Goal: Task Accomplishment & Management: Complete application form

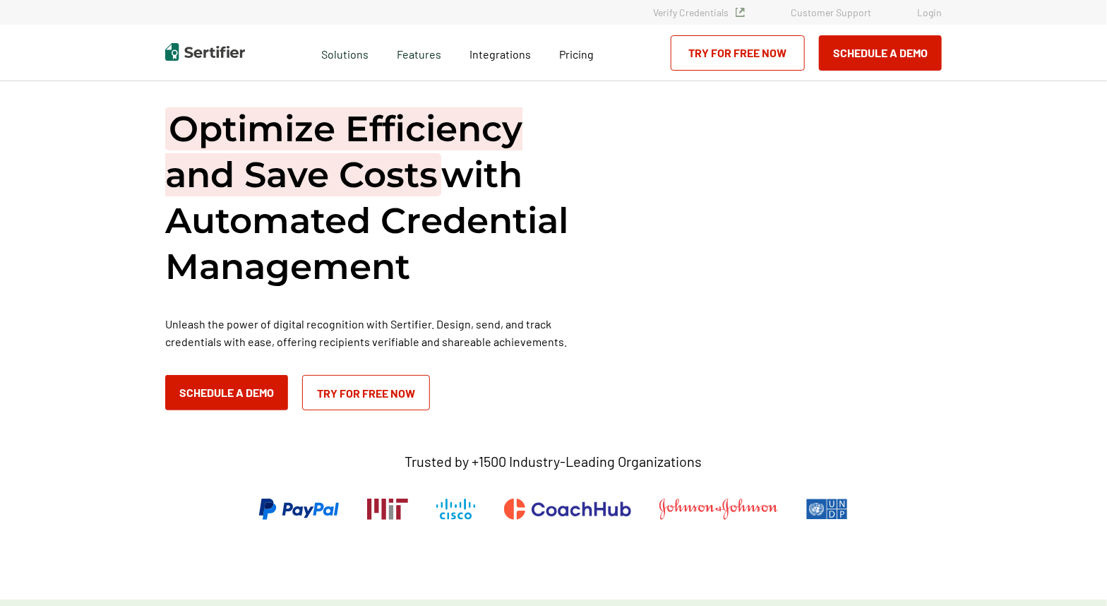
click at [929, 13] on link "Login" at bounding box center [929, 12] width 25 height 12
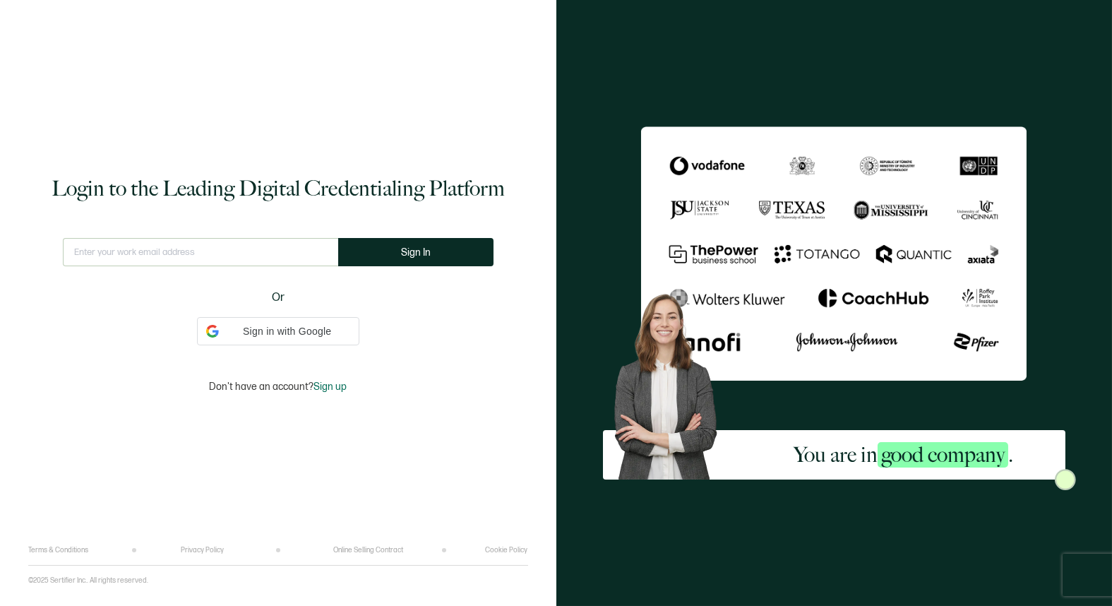
type input "hfryer@alta3.com"
click at [406, 250] on span "Sign In" at bounding box center [421, 252] width 30 height 11
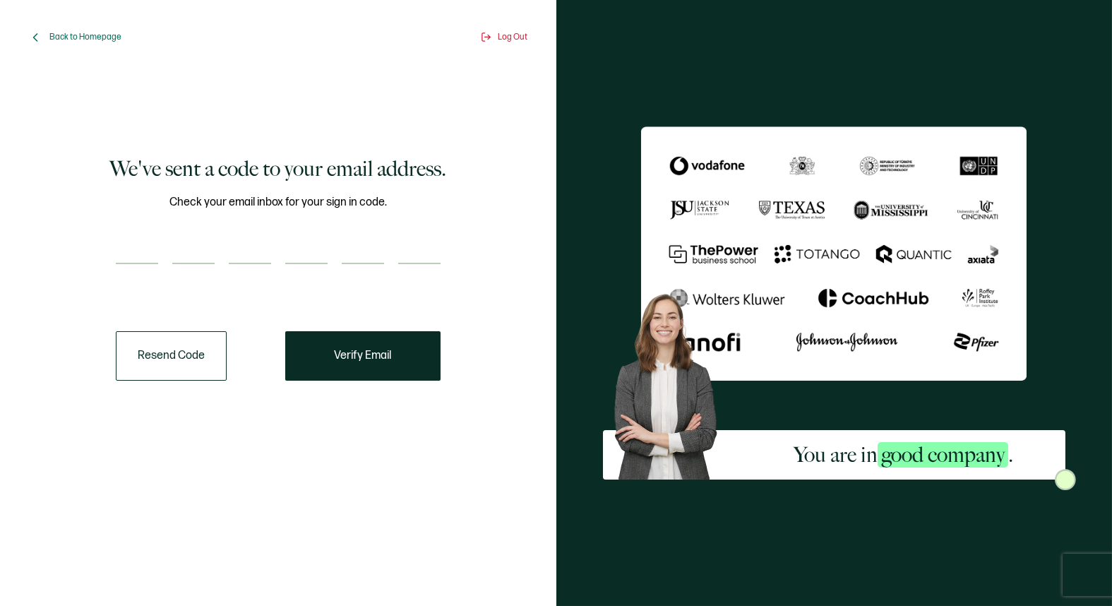
click at [141, 246] on input "number" at bounding box center [137, 250] width 42 height 28
paste input "8"
type input "8"
type input "1"
type input "9"
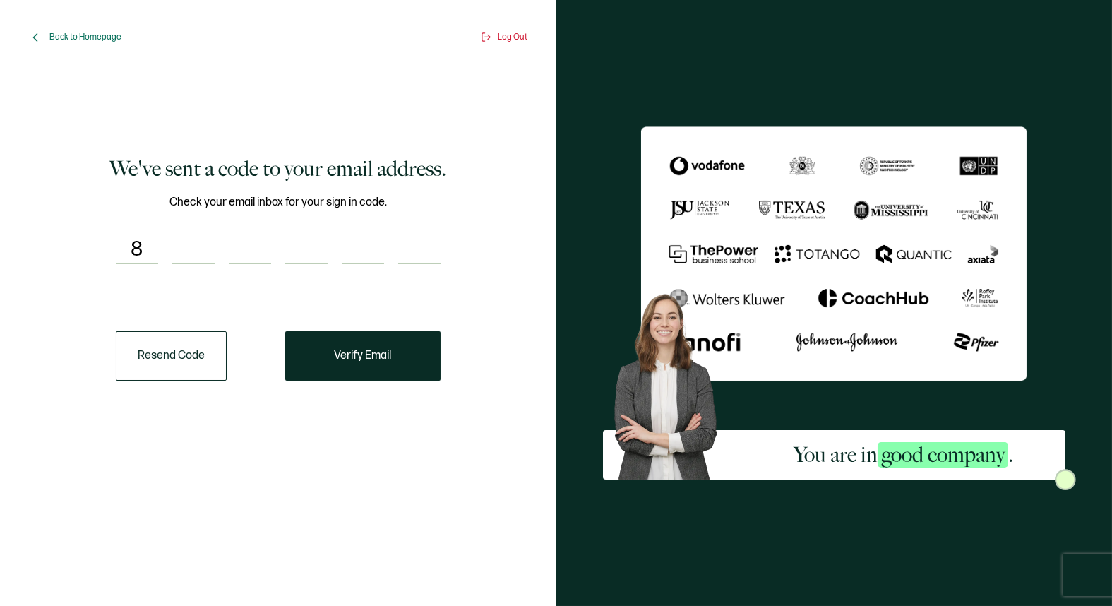
type input "5"
type input "9"
type input "4"
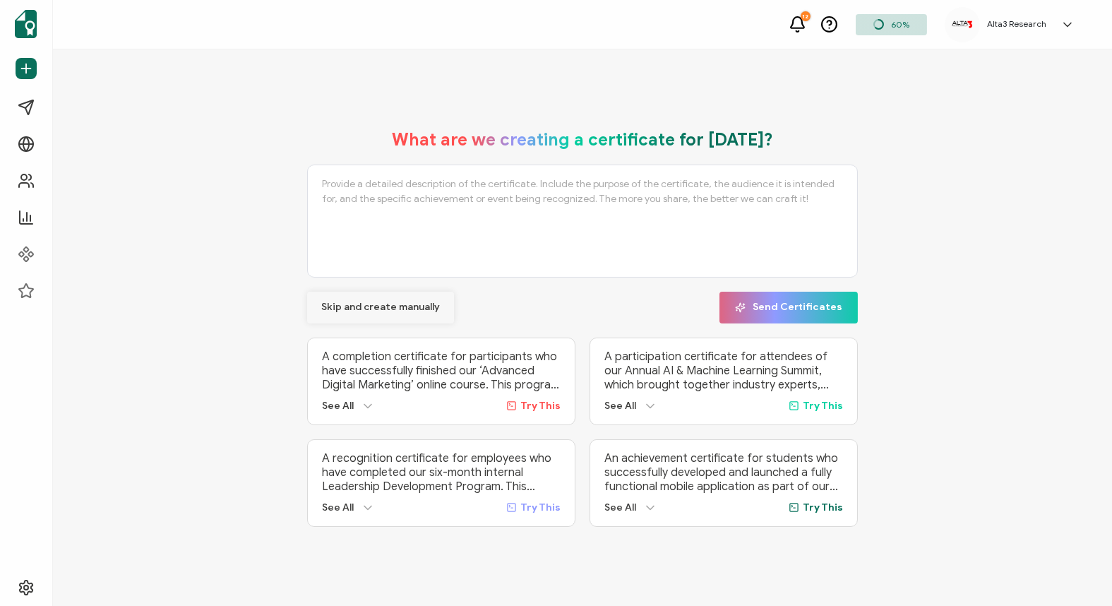
click at [410, 306] on span "Skip and create manually" at bounding box center [380, 307] width 119 height 10
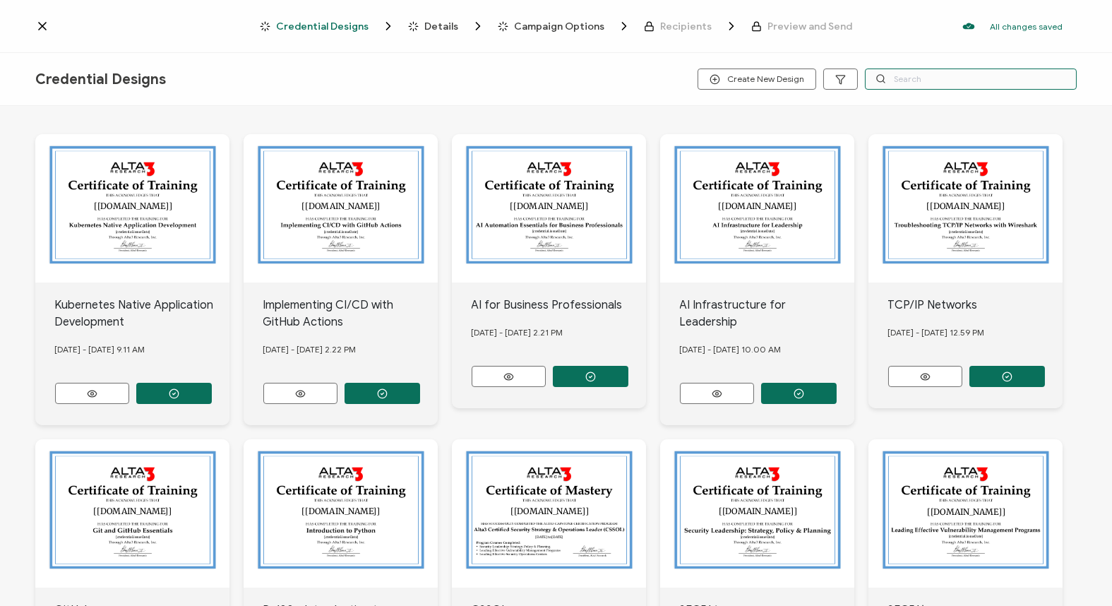
click at [907, 77] on input "text" at bounding box center [971, 79] width 212 height 21
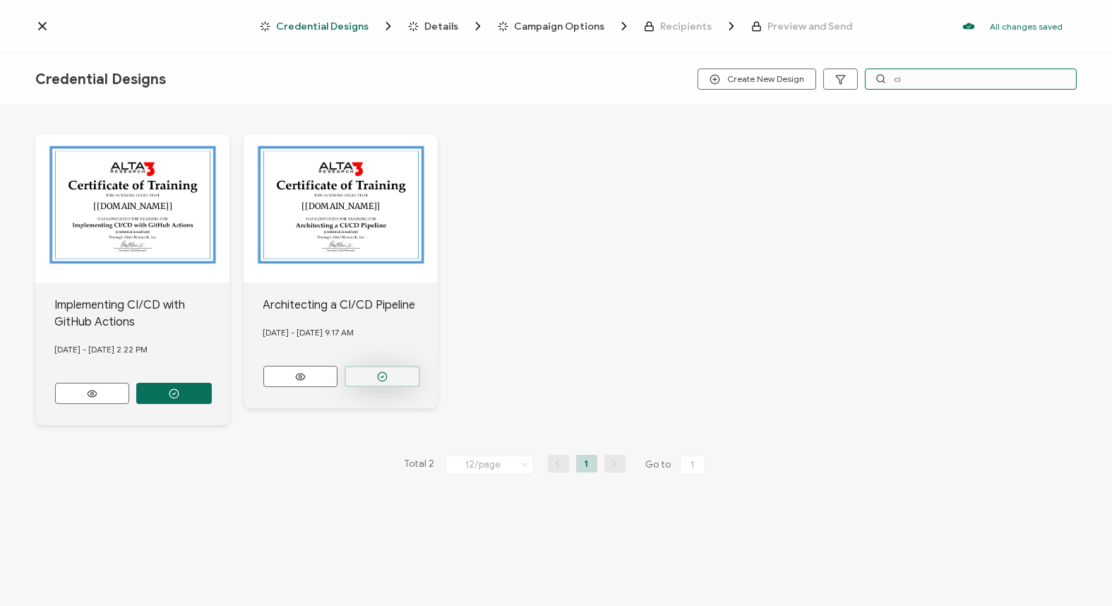
type input "ci"
click at [179, 388] on icon "button" at bounding box center [174, 393] width 11 height 11
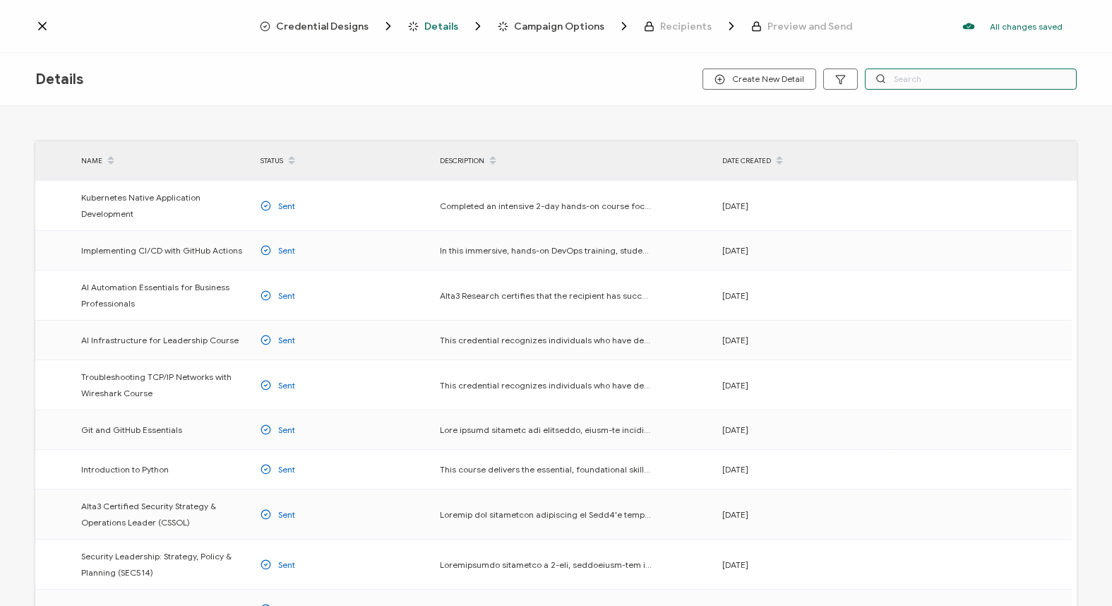
click at [963, 78] on input "text" at bounding box center [971, 79] width 212 height 21
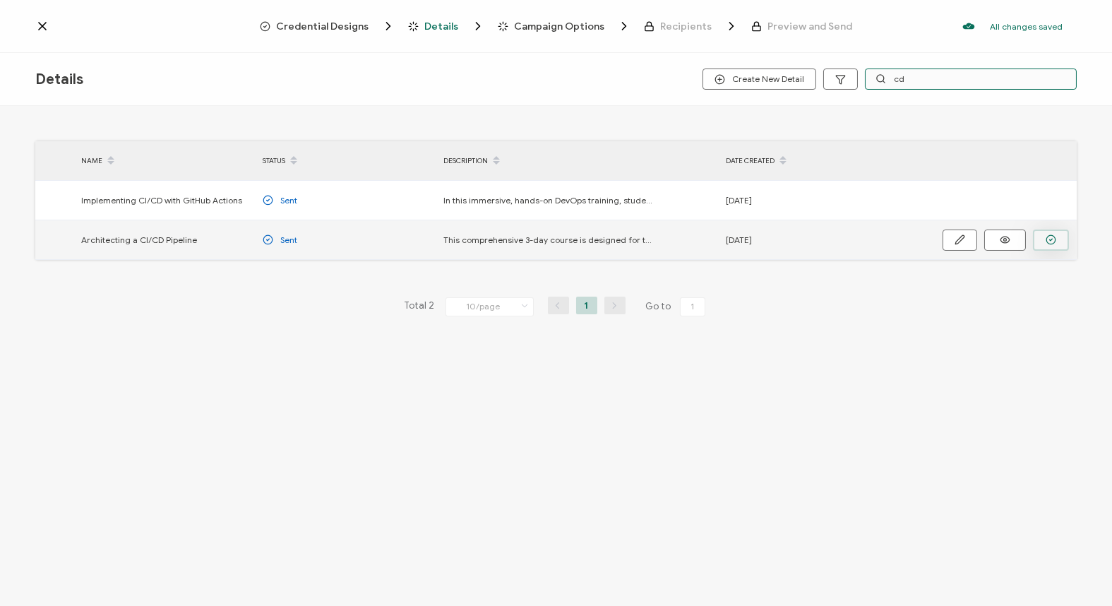
type input "cd"
click at [1042, 235] on button "button" at bounding box center [1051, 240] width 36 height 21
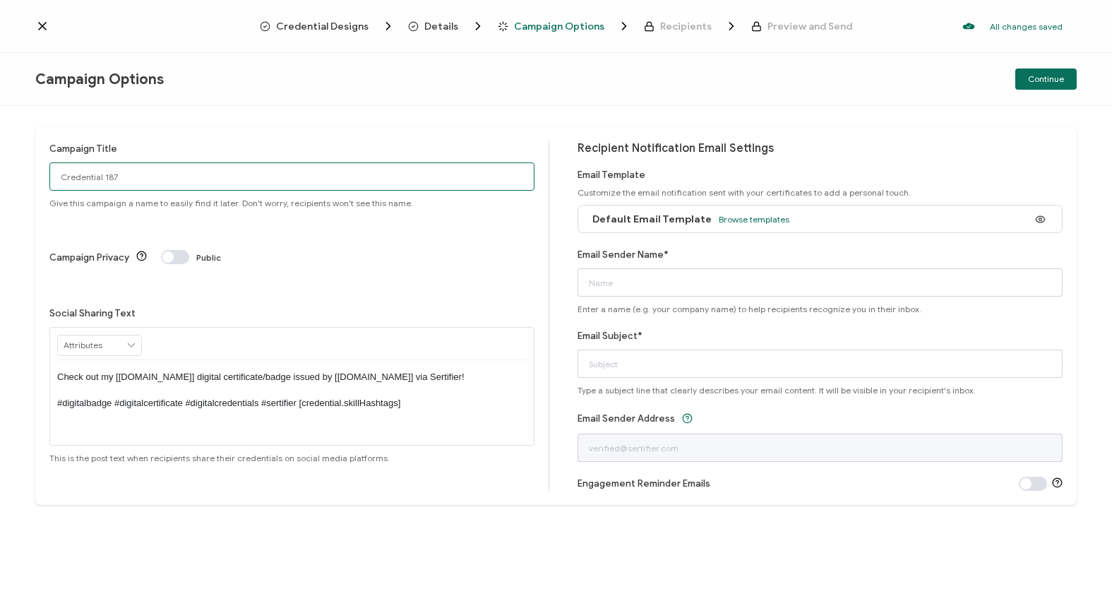
drag, startPoint x: 172, startPoint y: 167, endPoint x: 27, endPoint y: 177, distance: 145.2
click at [27, 177] on div "Campaign Title Credential 187 Give this campaign a name to easily find it later…" at bounding box center [556, 356] width 1112 height 500
type input "8/18/25 Public CI/CD"
click at [749, 215] on span "Browse templates" at bounding box center [754, 219] width 71 height 11
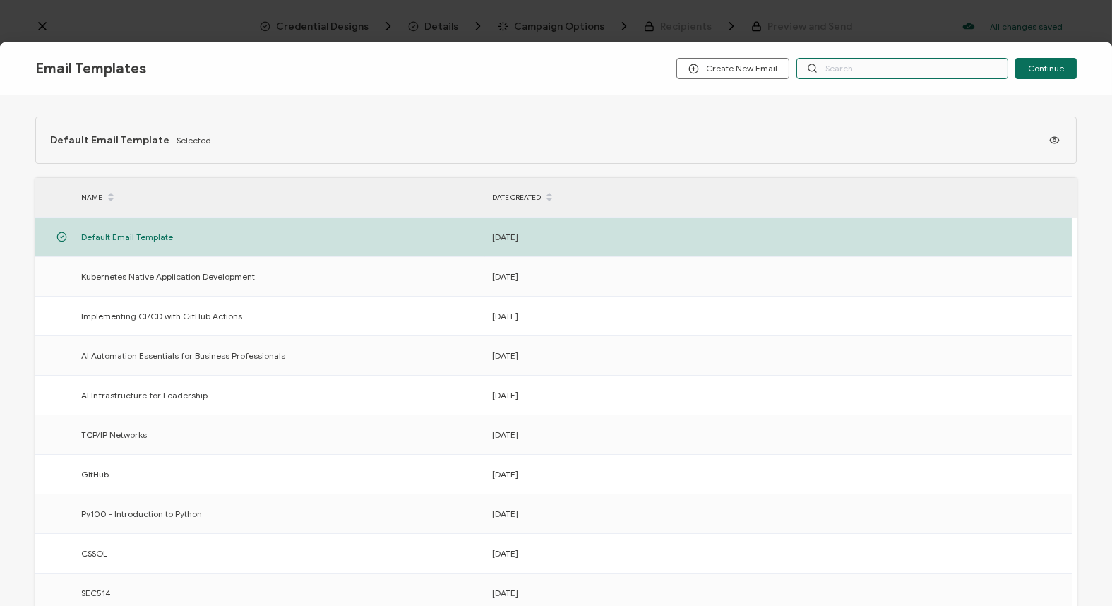
click at [850, 61] on input "text" at bounding box center [903, 68] width 212 height 21
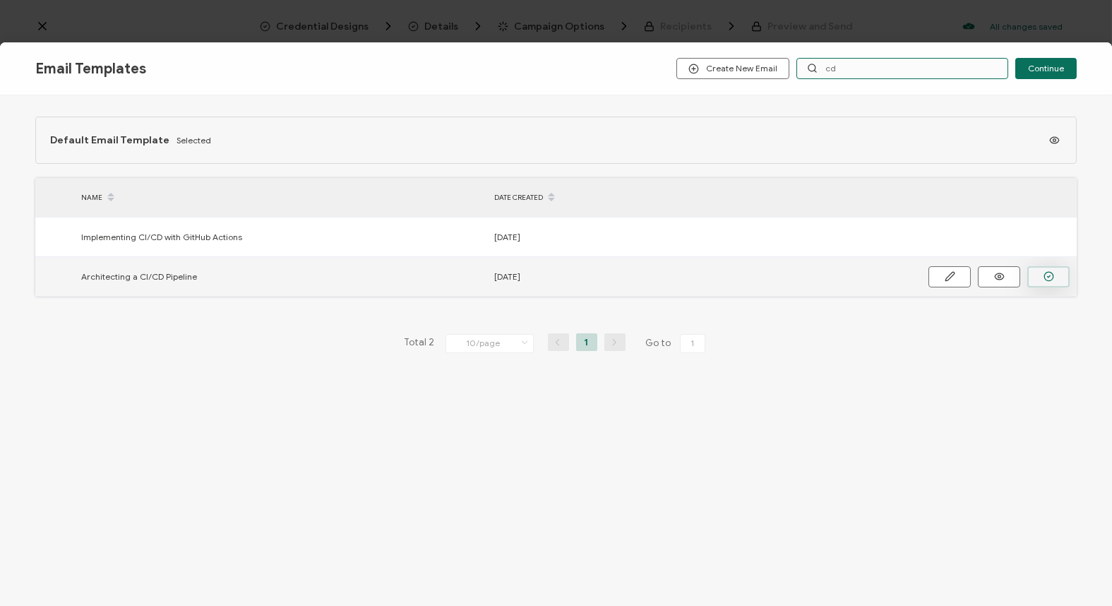
type input "cd"
click at [1050, 272] on icon "button" at bounding box center [1049, 276] width 11 height 11
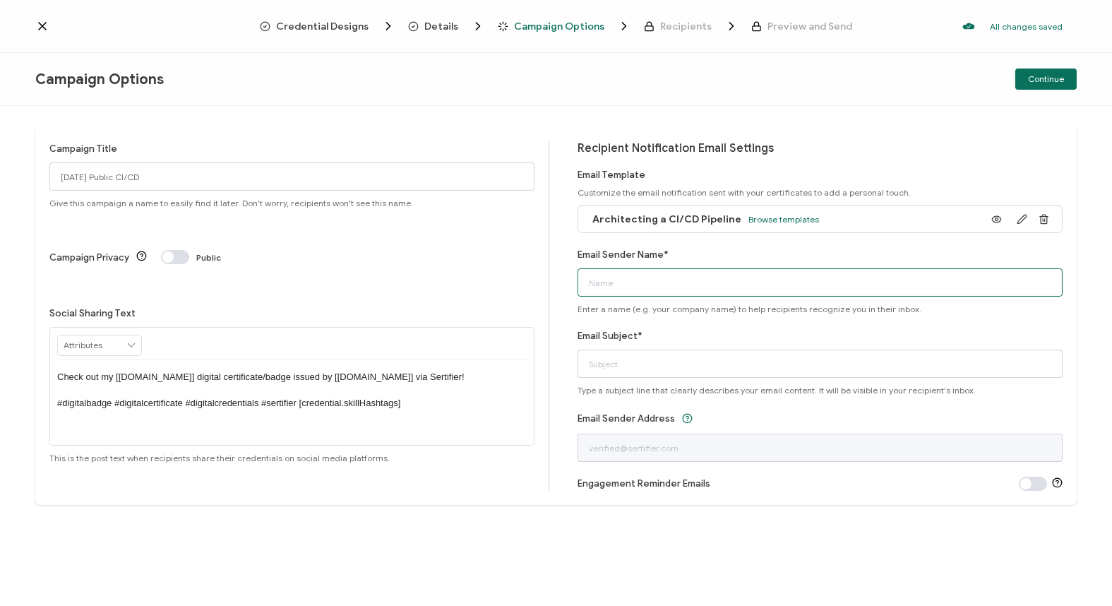
click at [719, 282] on input "Email Sender Name*" at bounding box center [820, 282] width 485 height 28
type input "Alta3 Researc"
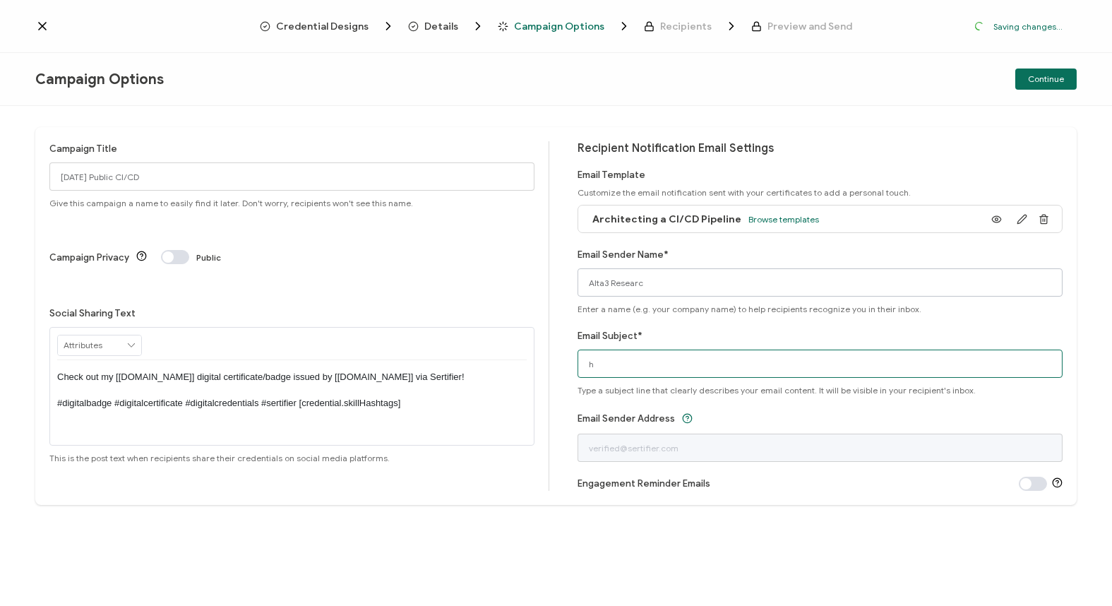
type input "h"
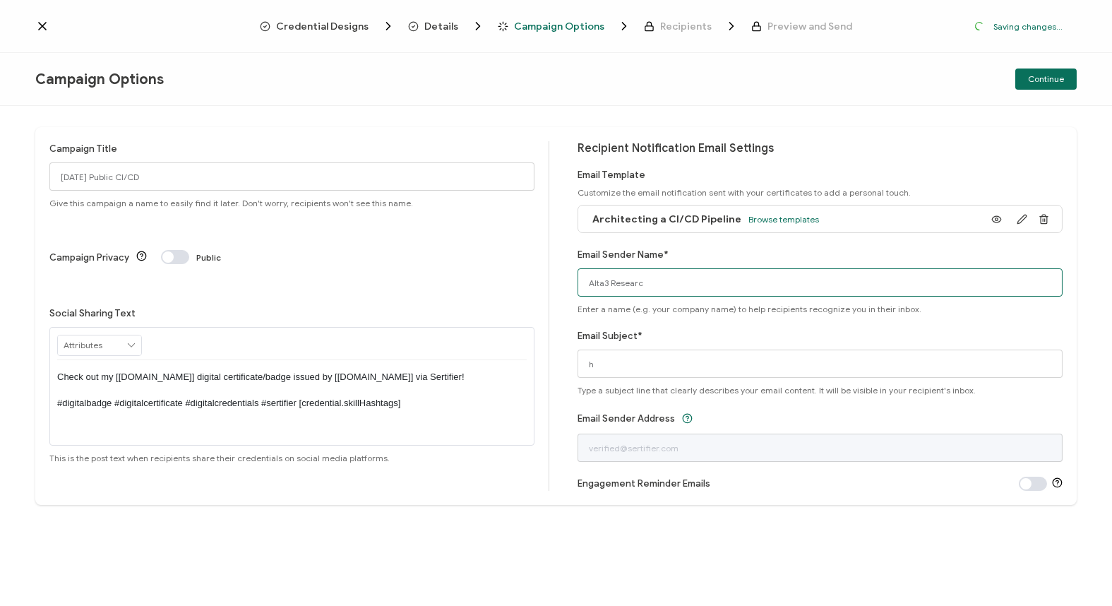
click at [725, 281] on input "Alta3 Researc" at bounding box center [820, 282] width 485 height 28
type input "Alta3 Research"
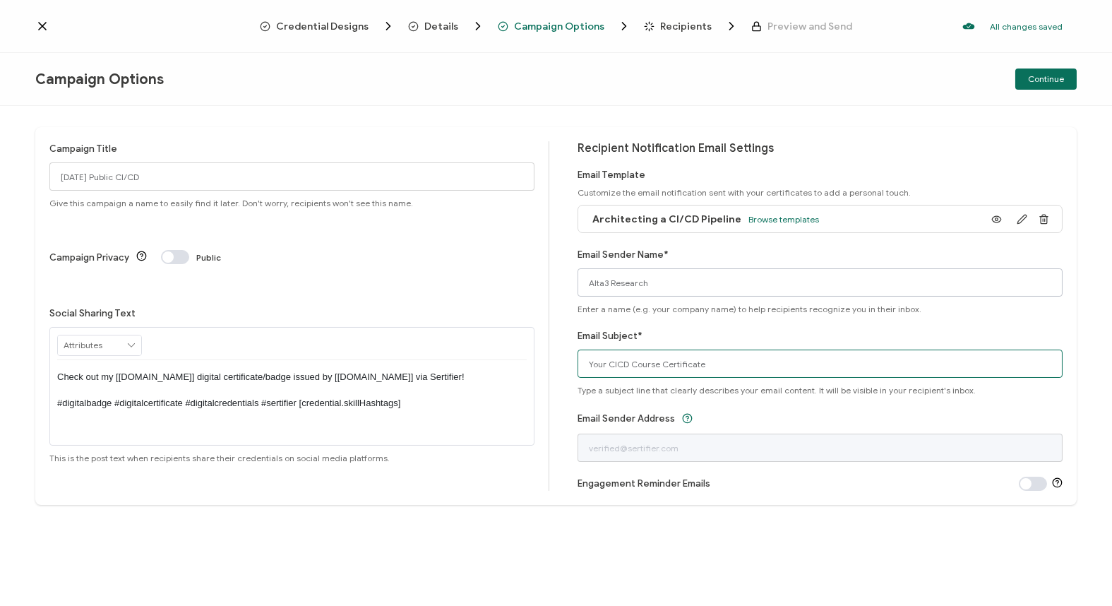
type input "Your CICD Course Certificate"
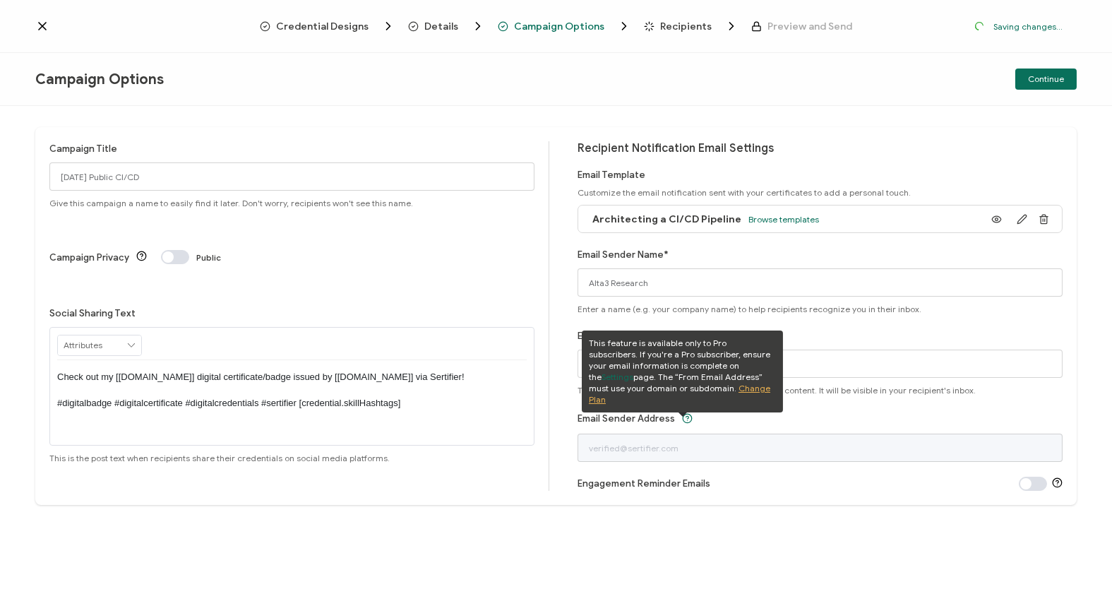
click at [845, 129] on div "Campaign Title 8/18/25 Public CI/CD Give this campaign a name to easily find it…" at bounding box center [556, 316] width 1042 height 378
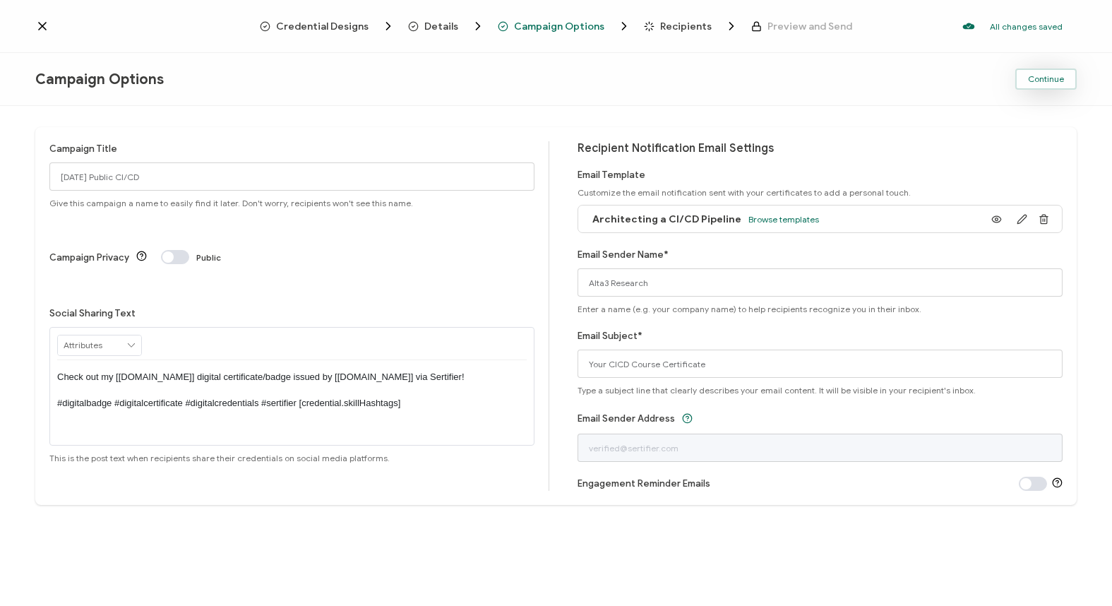
click at [1040, 78] on span "Continue" at bounding box center [1046, 79] width 36 height 8
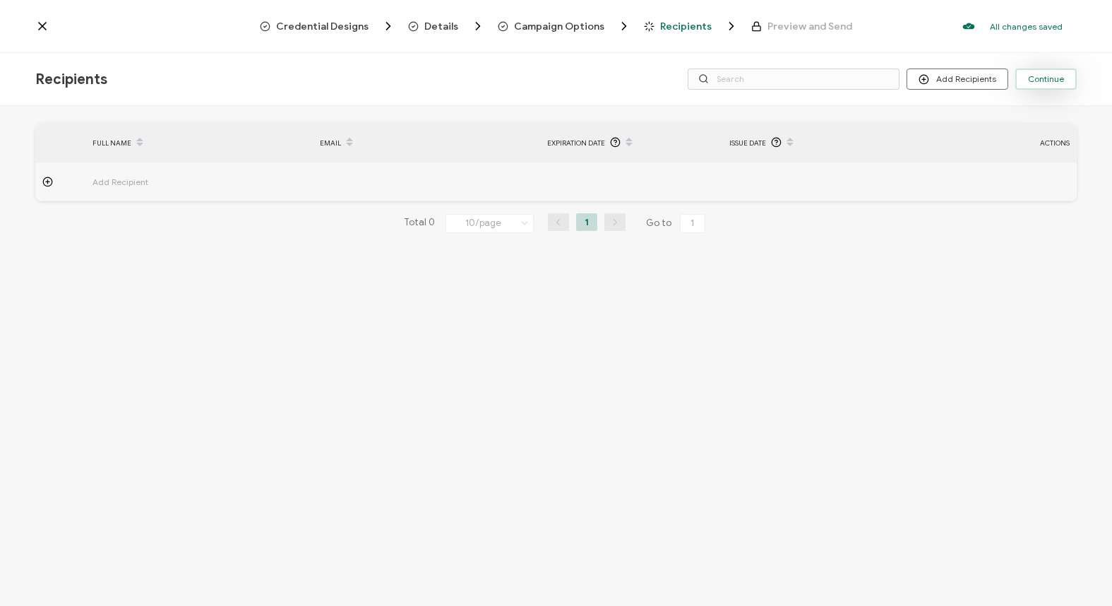
click at [1044, 78] on span "Continue" at bounding box center [1046, 79] width 36 height 8
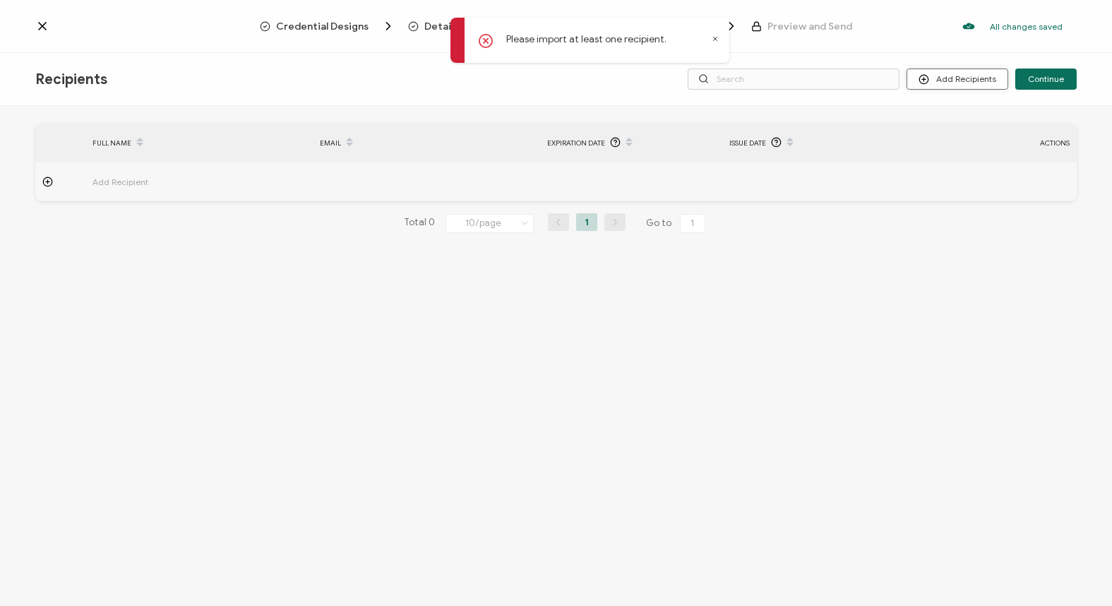
click at [958, 79] on button "Add Recipients" at bounding box center [958, 79] width 102 height 21
click at [967, 118] on span "Upload Recipients" at bounding box center [976, 117] width 71 height 11
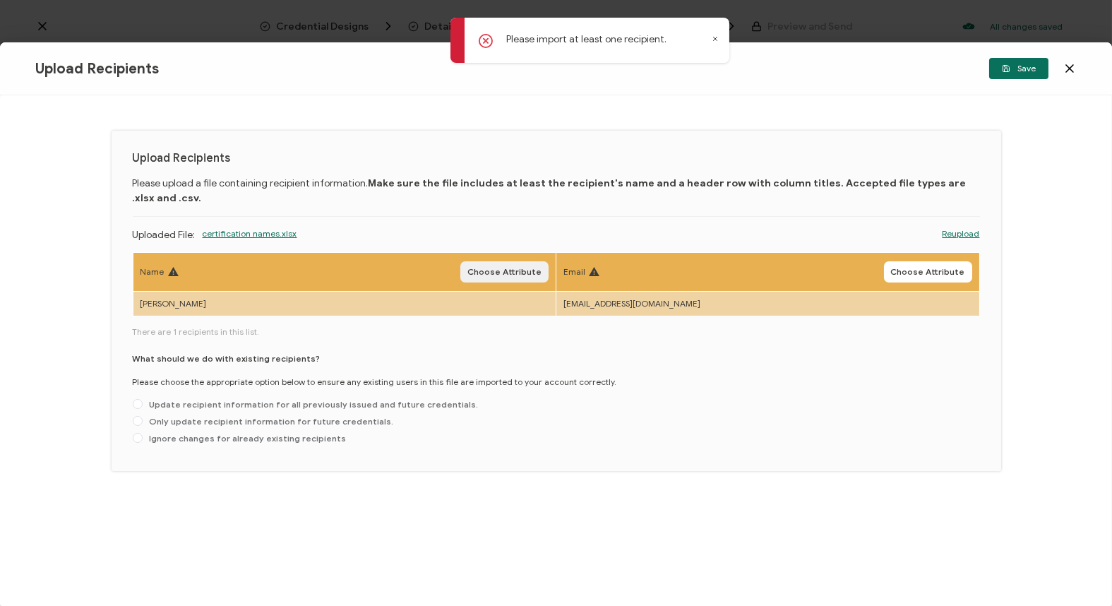
click at [487, 268] on span "Choose Attribute" at bounding box center [504, 272] width 74 height 8
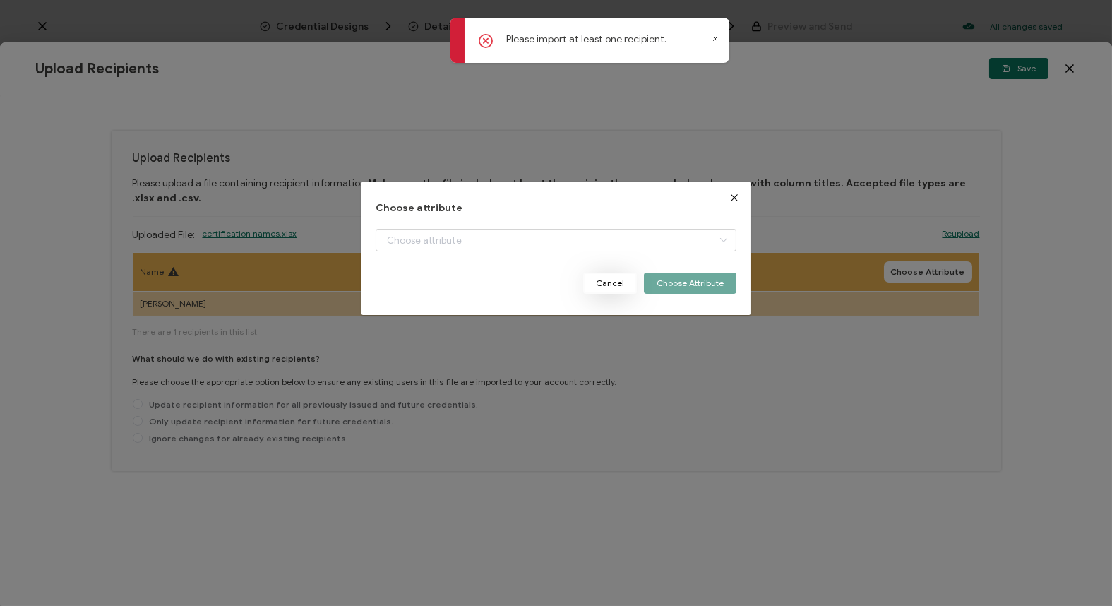
click at [608, 282] on button "Cancel" at bounding box center [610, 283] width 54 height 21
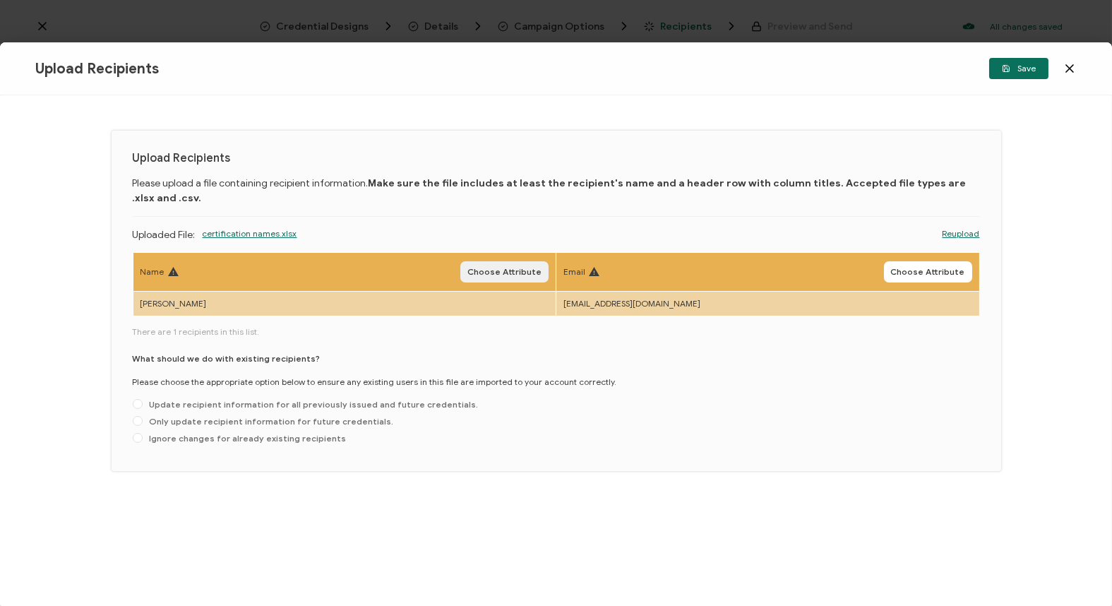
click at [529, 271] on span "Choose Attribute" at bounding box center [504, 272] width 74 height 8
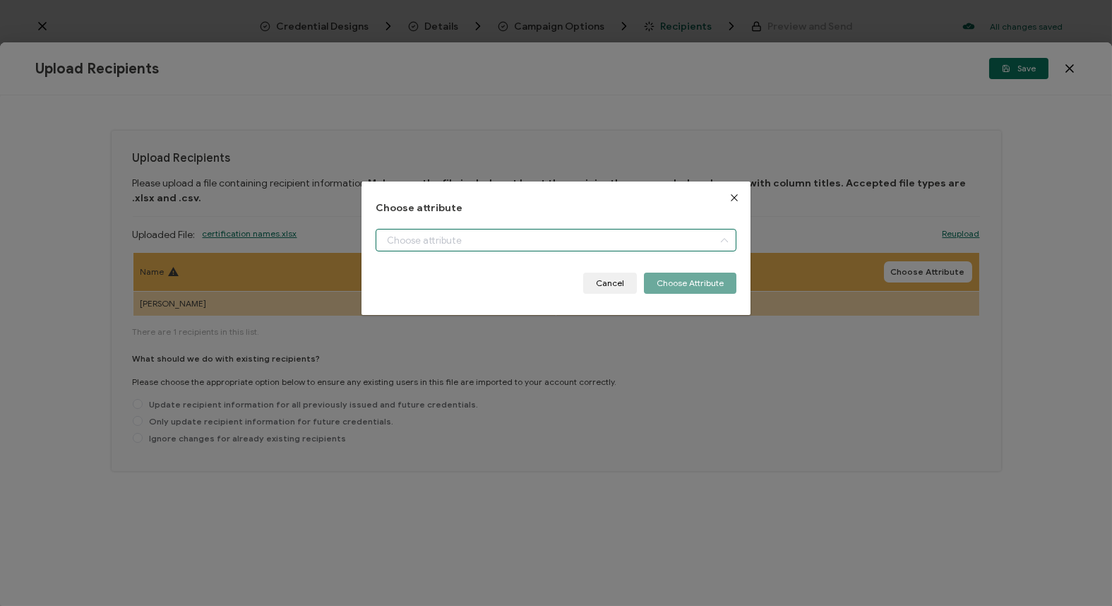
click at [431, 236] on input "dialog" at bounding box center [556, 240] width 361 height 23
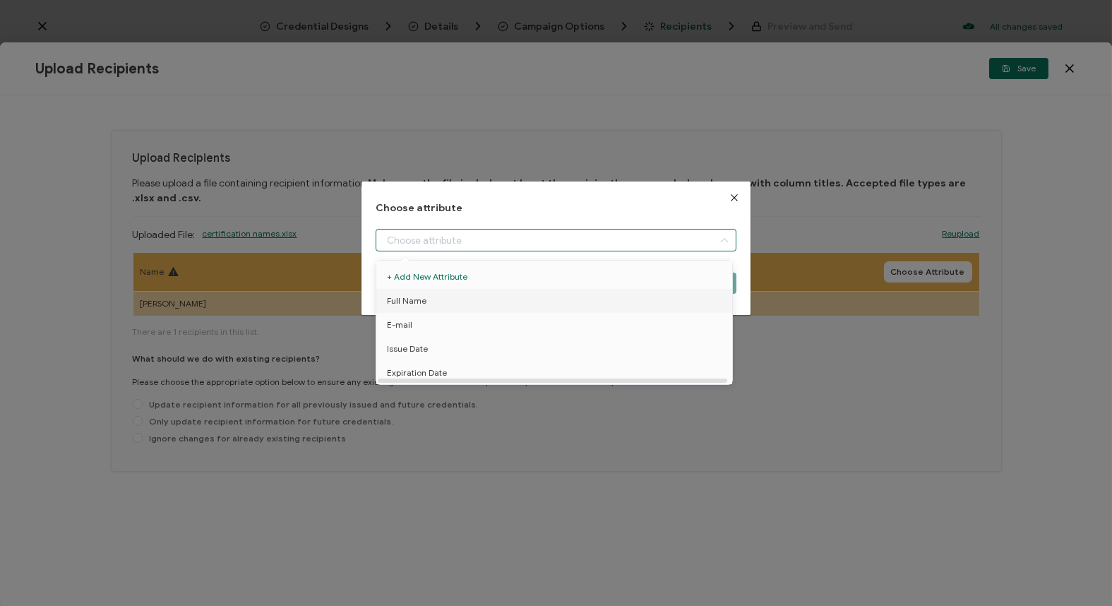
click at [415, 299] on span "Full Name" at bounding box center [407, 301] width 40 height 24
type input "Full Name"
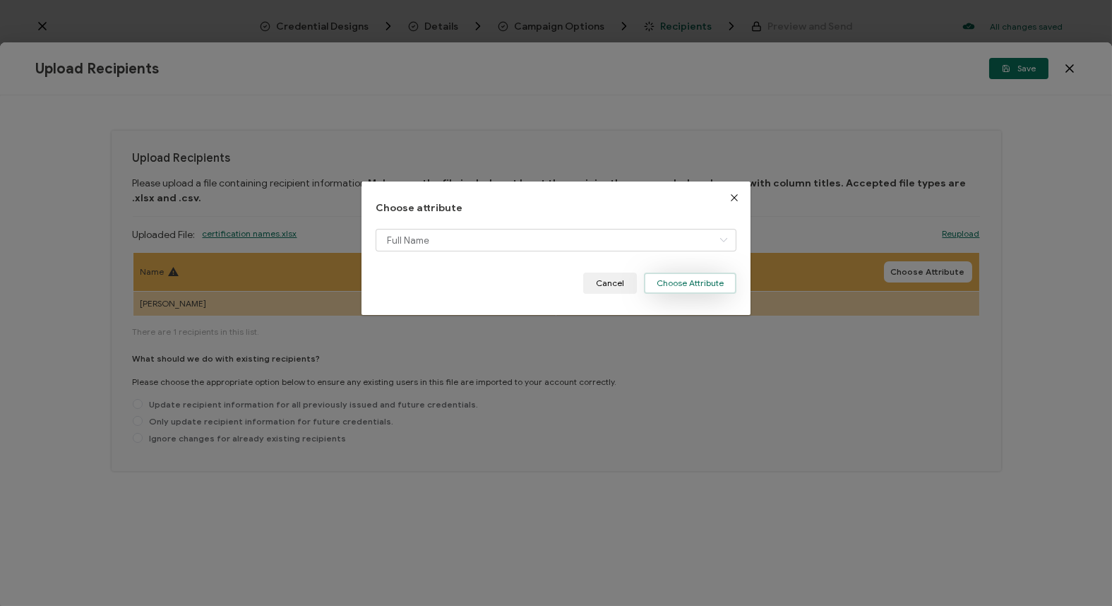
click at [679, 275] on button "Choose Attribute" at bounding box center [690, 283] width 93 height 21
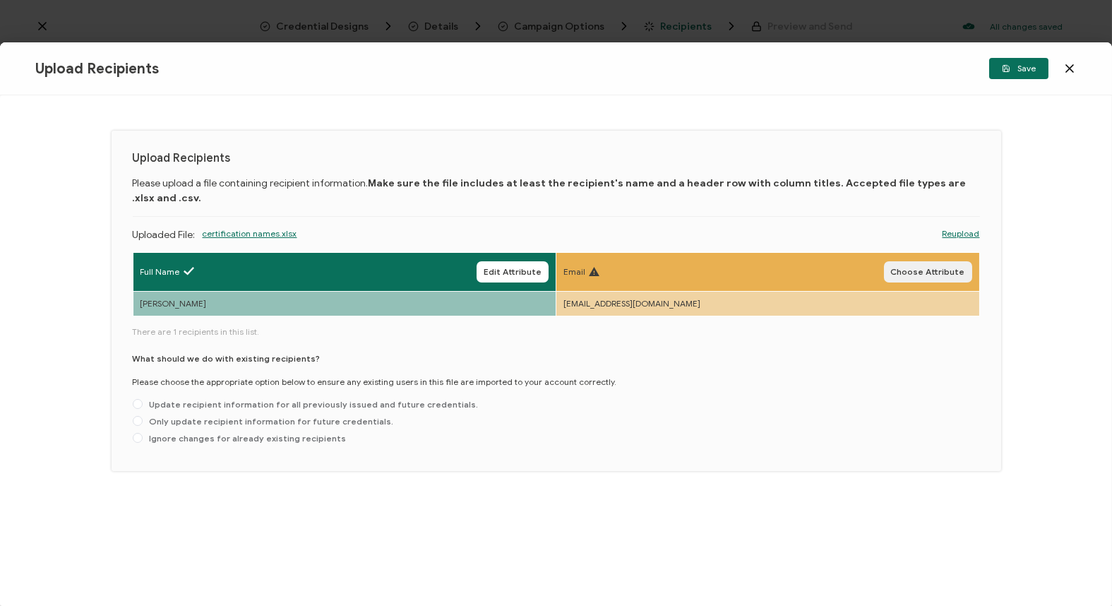
click at [953, 271] on span "Choose Attribute" at bounding box center [928, 272] width 74 height 8
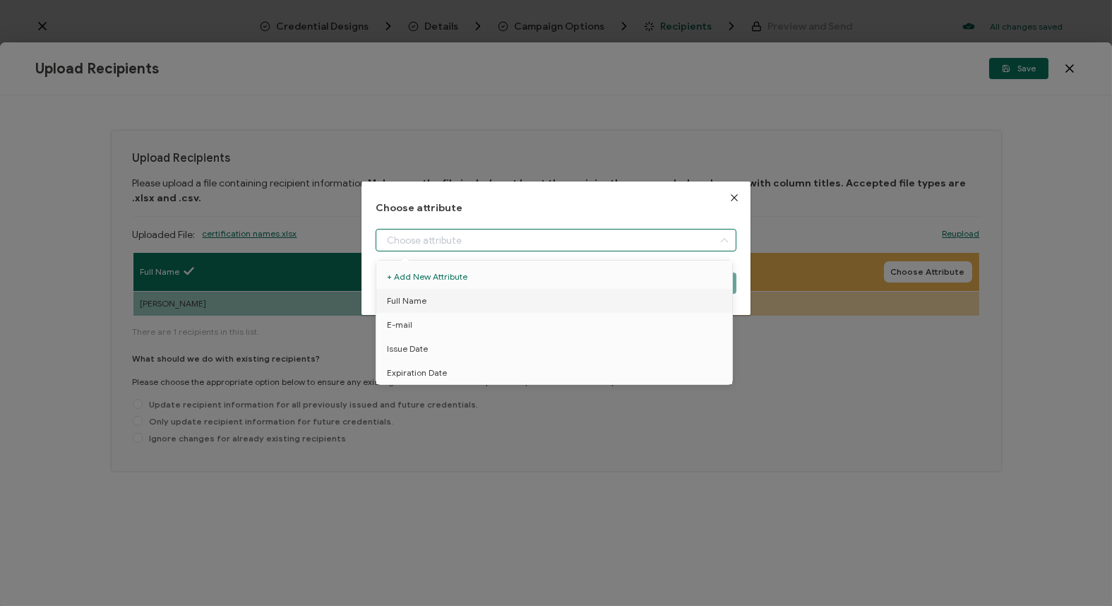
click at [609, 241] on input "dialog" at bounding box center [556, 240] width 361 height 23
click at [453, 324] on li "E-mail" at bounding box center [557, 325] width 368 height 24
type input "E-mail"
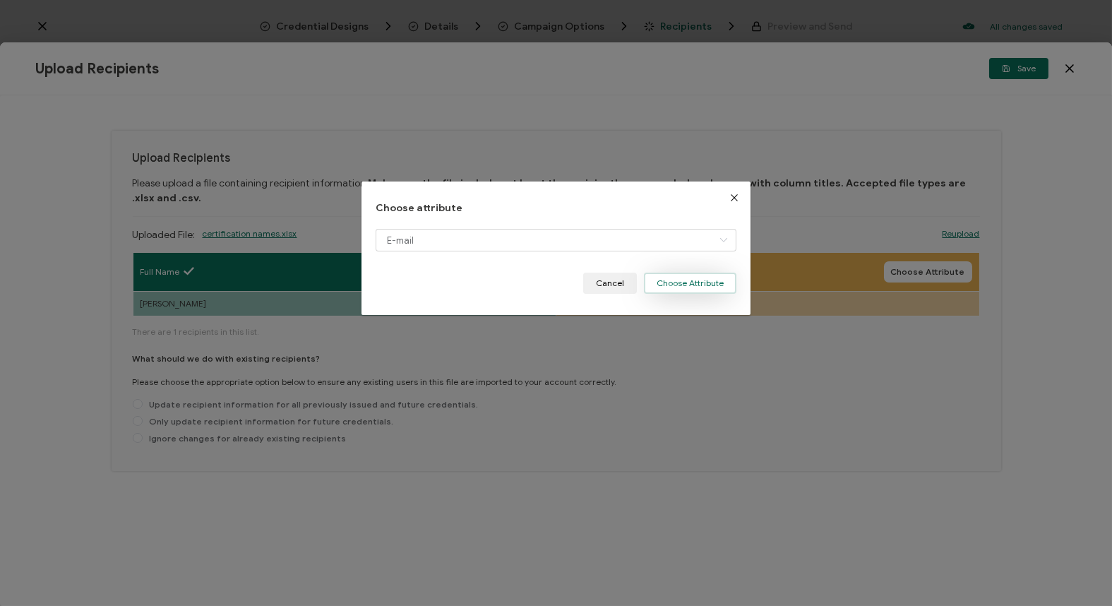
drag, startPoint x: 683, startPoint y: 282, endPoint x: 550, endPoint y: 353, distance: 150.7
click at [682, 281] on button "Choose Attribute" at bounding box center [690, 283] width 93 height 21
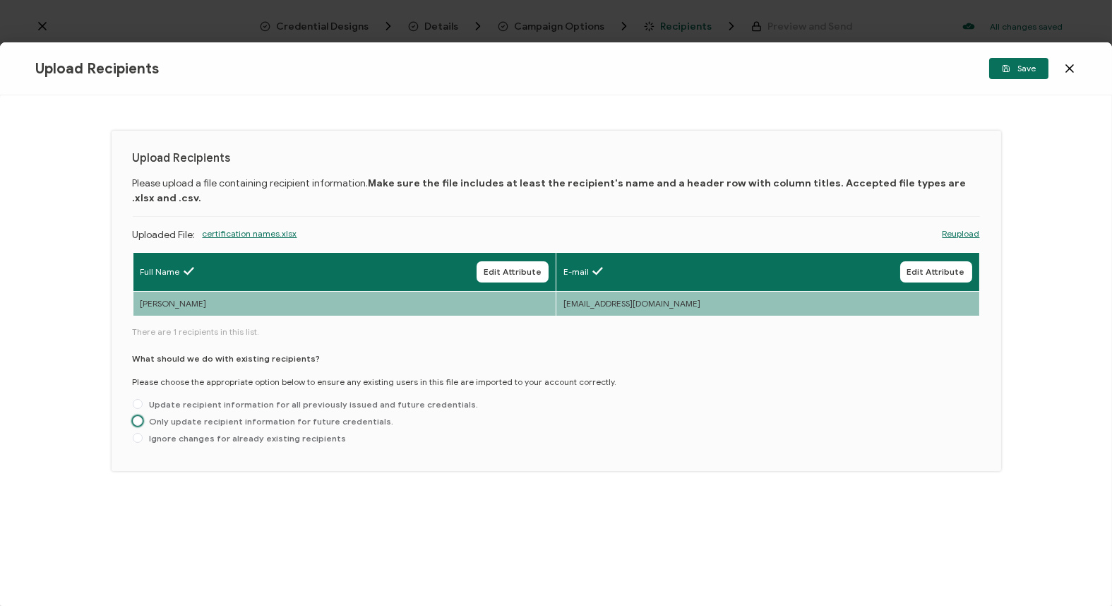
click at [345, 422] on span "Only update recipient information for future credentials." at bounding box center [268, 421] width 251 height 11
click at [143, 422] on input "Only update recipient information for future credentials." at bounding box center [138, 421] width 10 height 11
radio input "true"
click at [1024, 64] on span "Save" at bounding box center [1019, 68] width 34 height 8
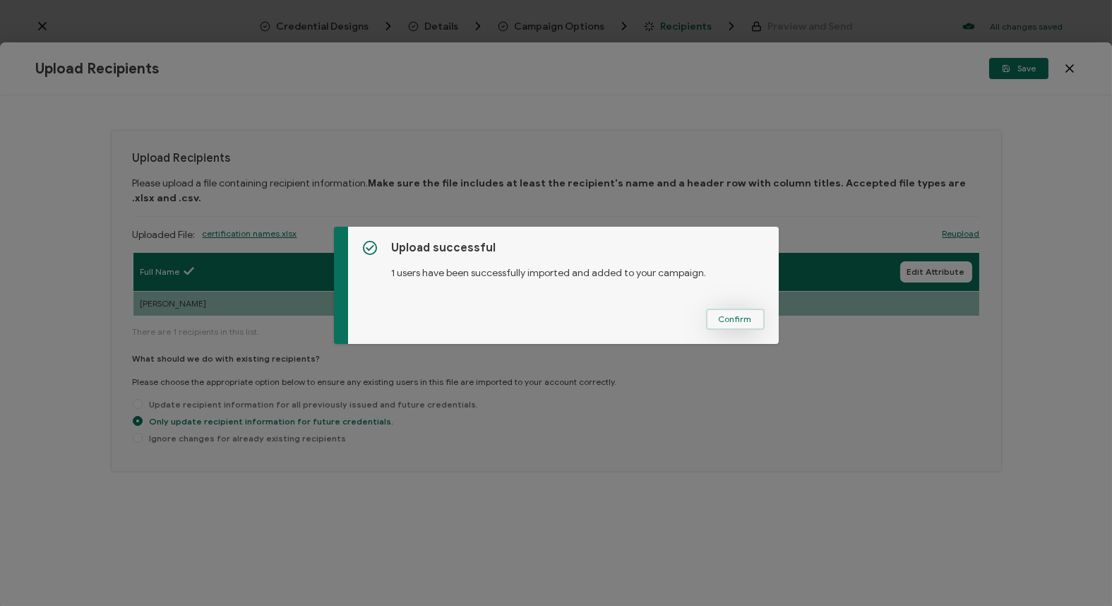
click at [743, 317] on span "Confirm" at bounding box center [735, 319] width 33 height 8
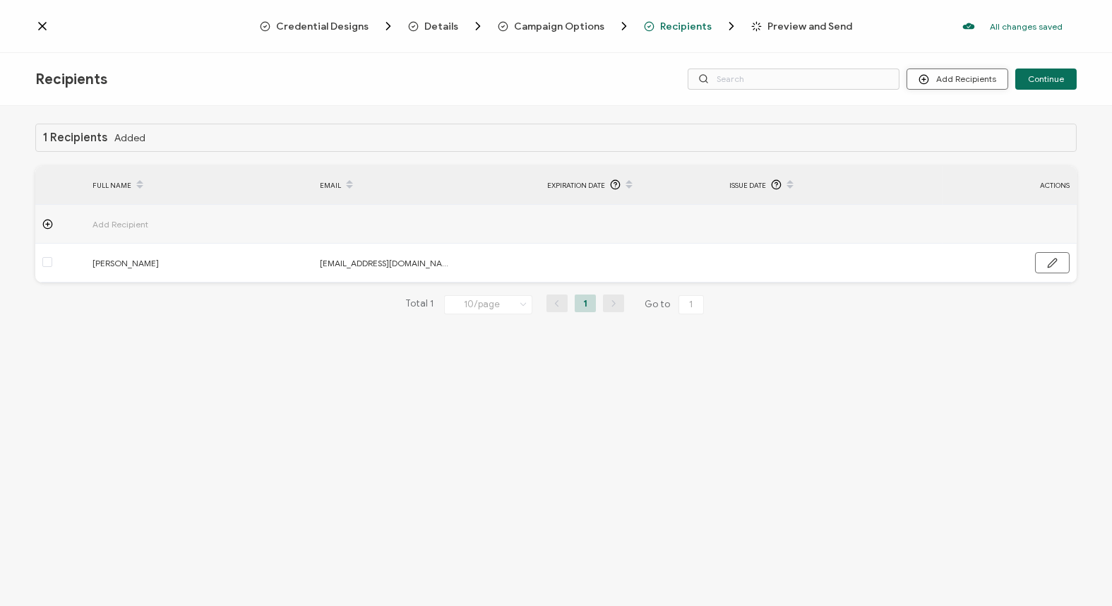
click at [949, 77] on button "Add Recipients" at bounding box center [958, 79] width 102 height 21
click at [951, 112] on span "Upload Recipients" at bounding box center [976, 117] width 71 height 11
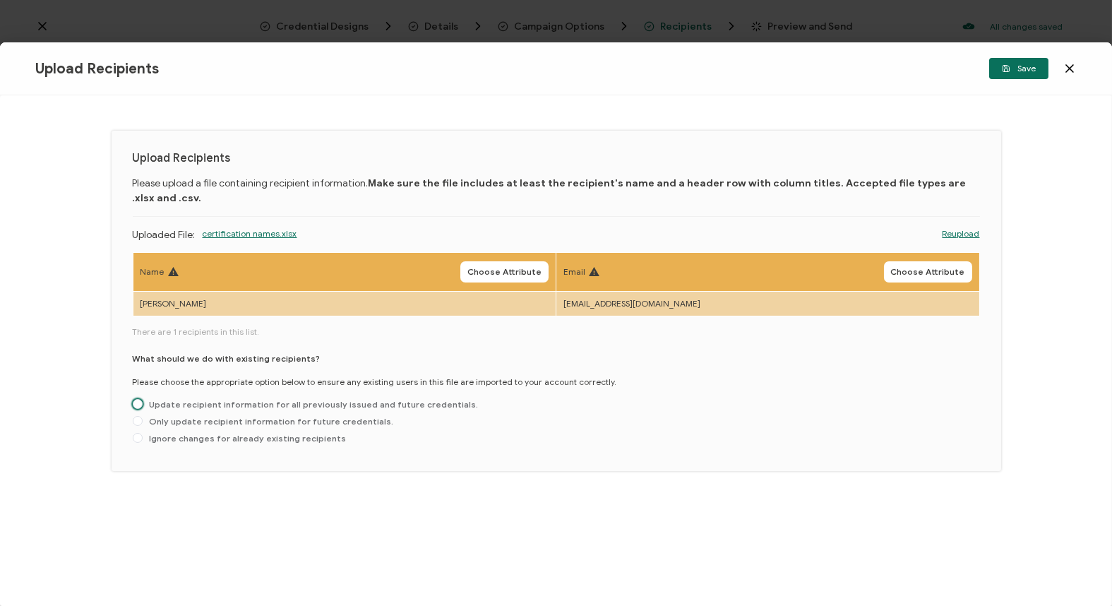
click at [314, 403] on span "Update recipient information for all previously issued and future credentials." at bounding box center [311, 404] width 336 height 11
click at [143, 403] on input "Update recipient information for all previously issued and future credentials." at bounding box center [138, 404] width 10 height 11
radio input "true"
click at [488, 258] on th "Name Choose Attribute" at bounding box center [345, 272] width 424 height 39
click at [487, 268] on span "Choose Attribute" at bounding box center [504, 272] width 74 height 8
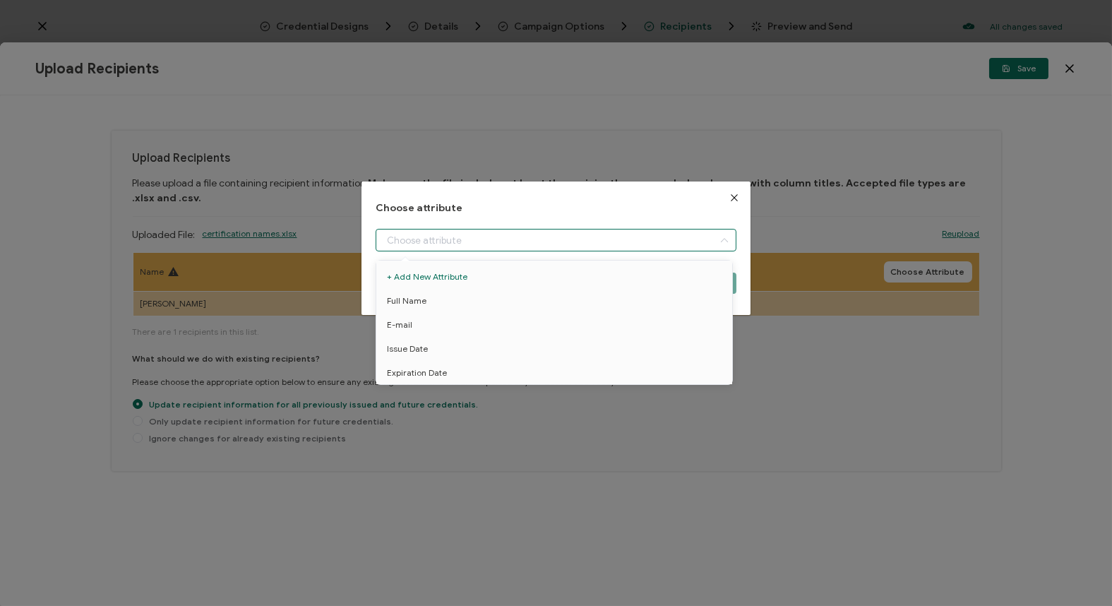
click at [409, 246] on input "dialog" at bounding box center [556, 240] width 361 height 23
click at [417, 309] on span "Full Name" at bounding box center [407, 301] width 40 height 24
type input "Full Name"
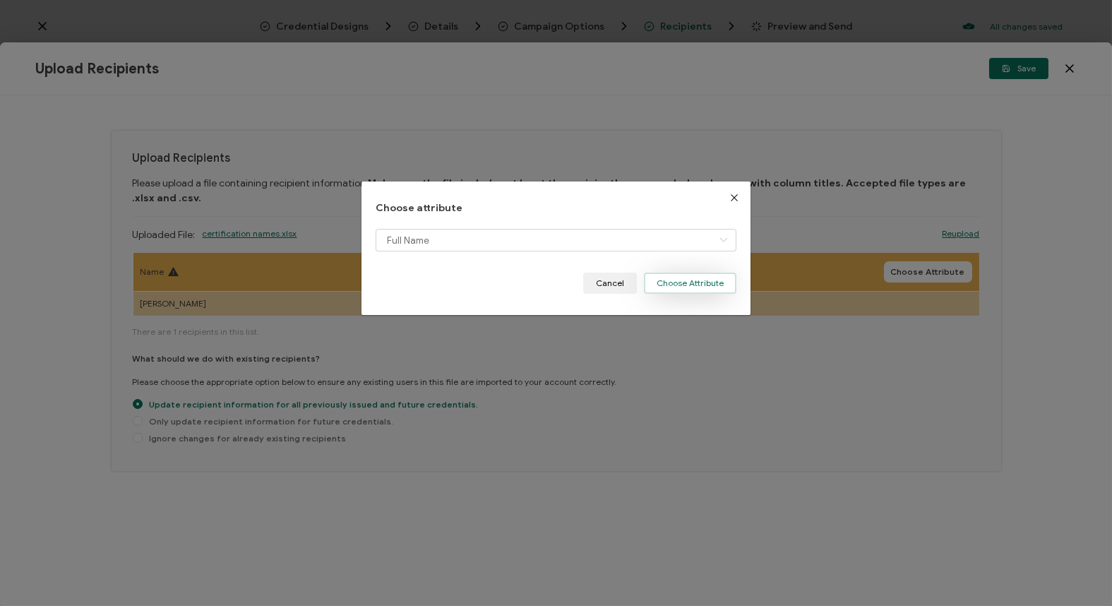
click at [662, 280] on button "Choose Attribute" at bounding box center [690, 283] width 93 height 21
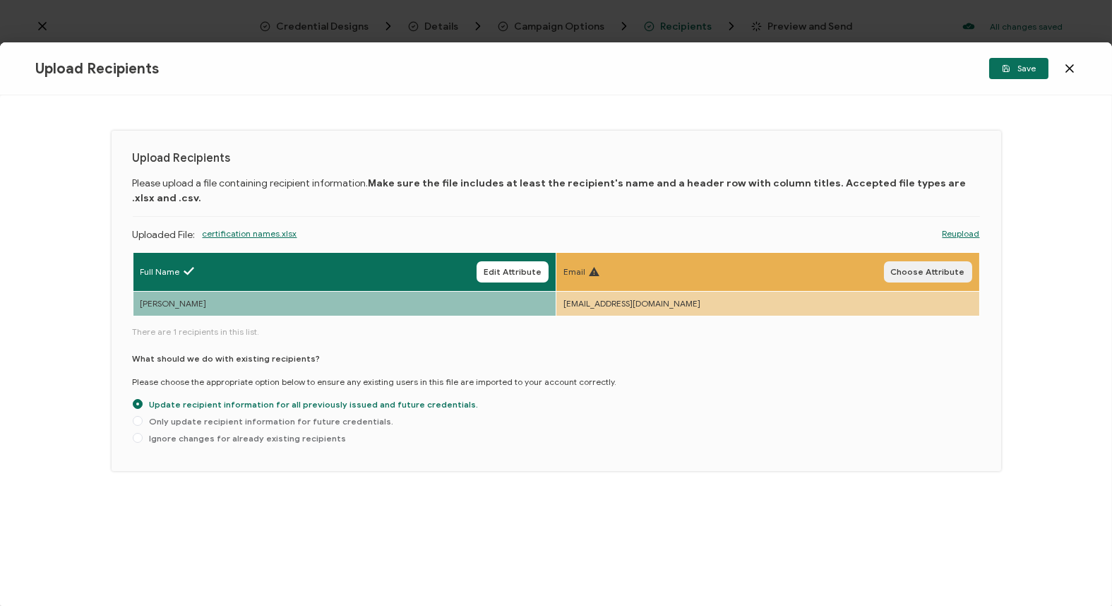
click at [914, 276] on button "Choose Attribute" at bounding box center [928, 271] width 88 height 21
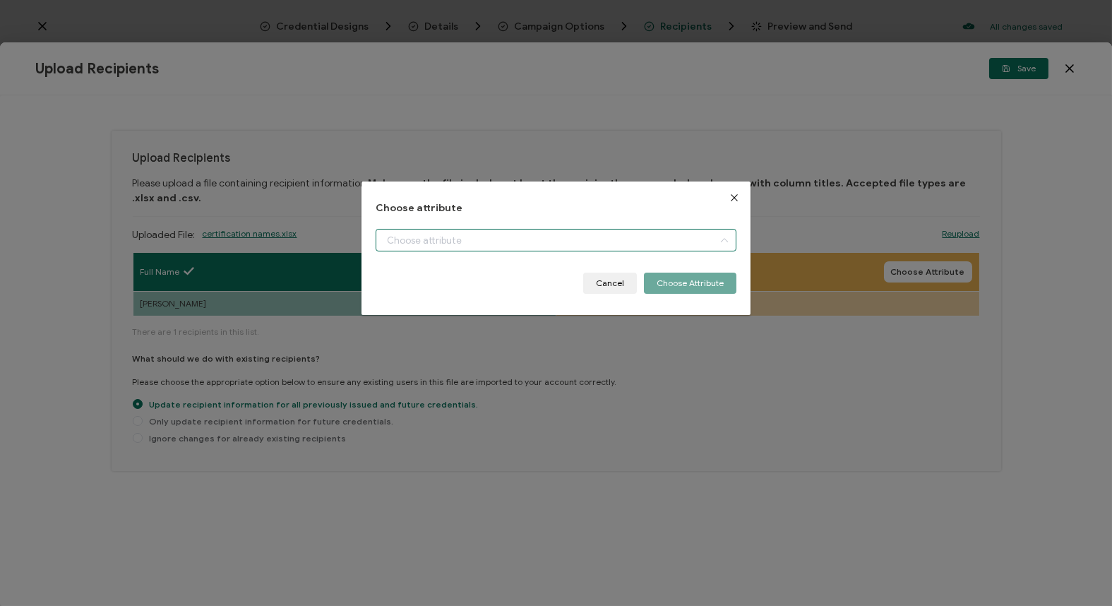
click at [573, 241] on input "dialog" at bounding box center [556, 240] width 361 height 23
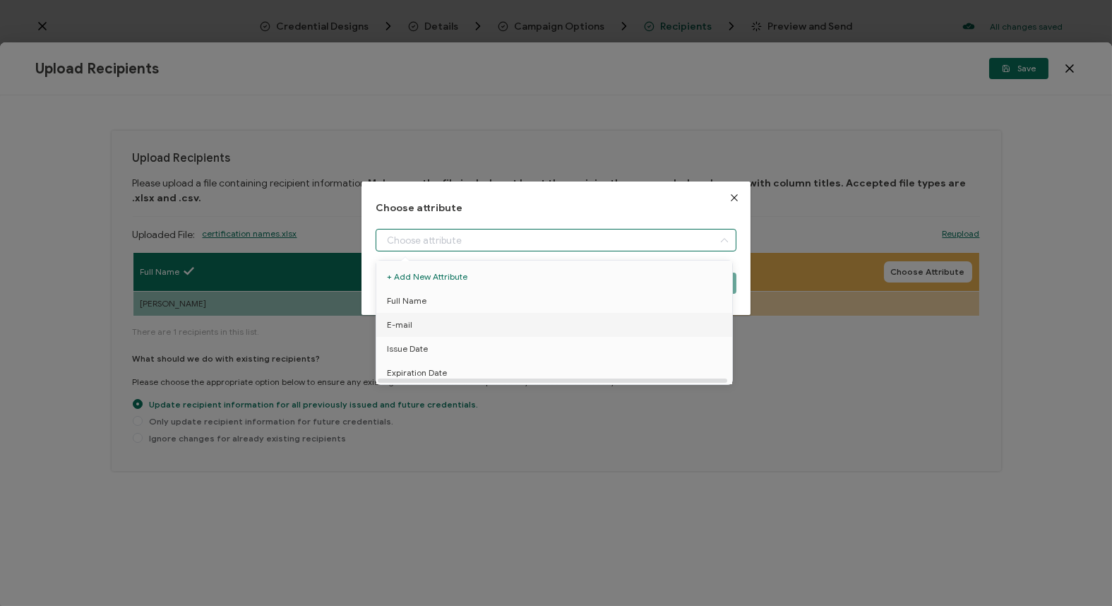
click at [501, 325] on li "E-mail" at bounding box center [557, 325] width 368 height 24
type input "E-mail"
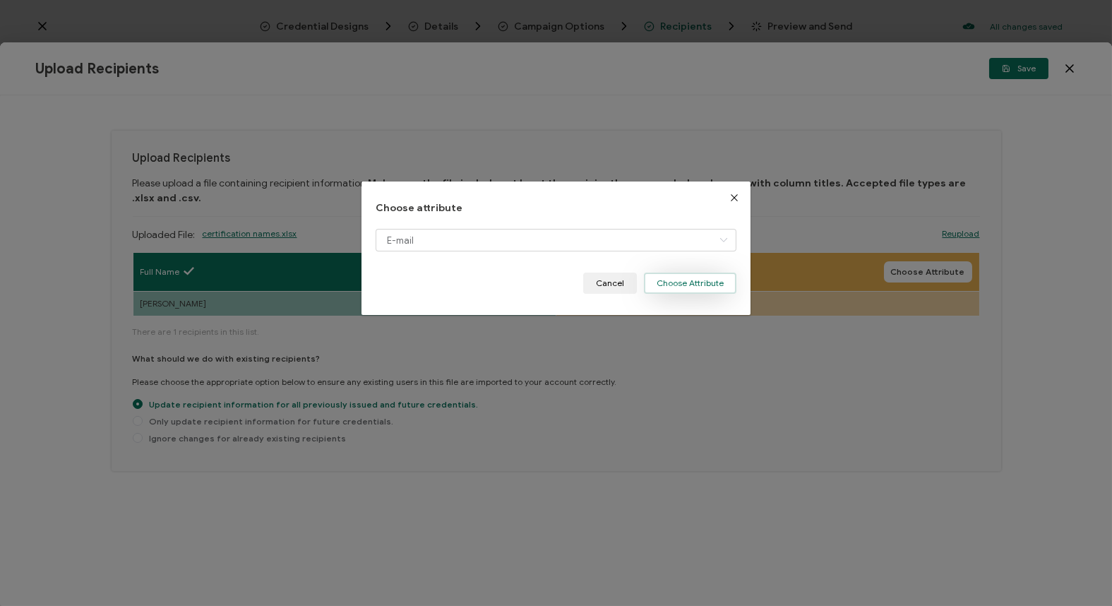
click at [700, 283] on button "Choose Attribute" at bounding box center [690, 283] width 93 height 21
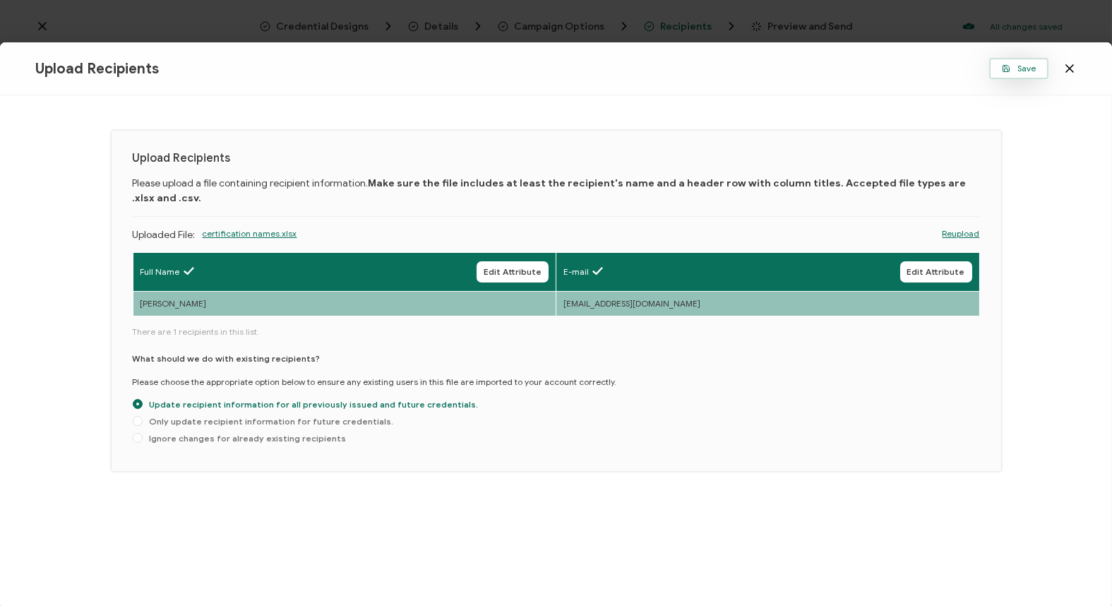
click at [1016, 71] on span "Save" at bounding box center [1019, 68] width 34 height 8
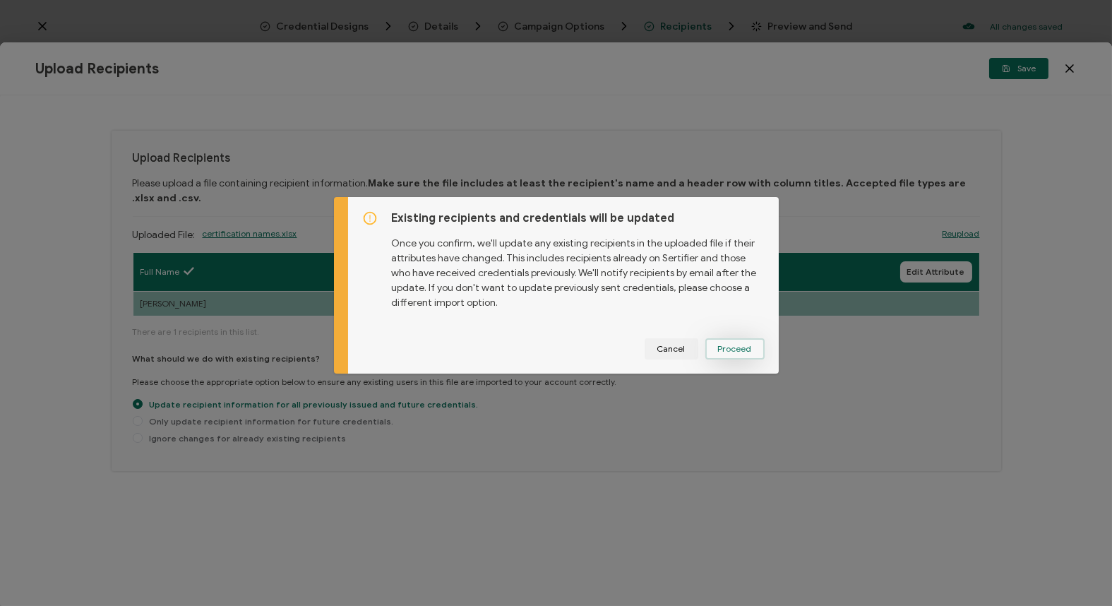
click at [734, 345] on span "Proceed" at bounding box center [735, 349] width 34 height 8
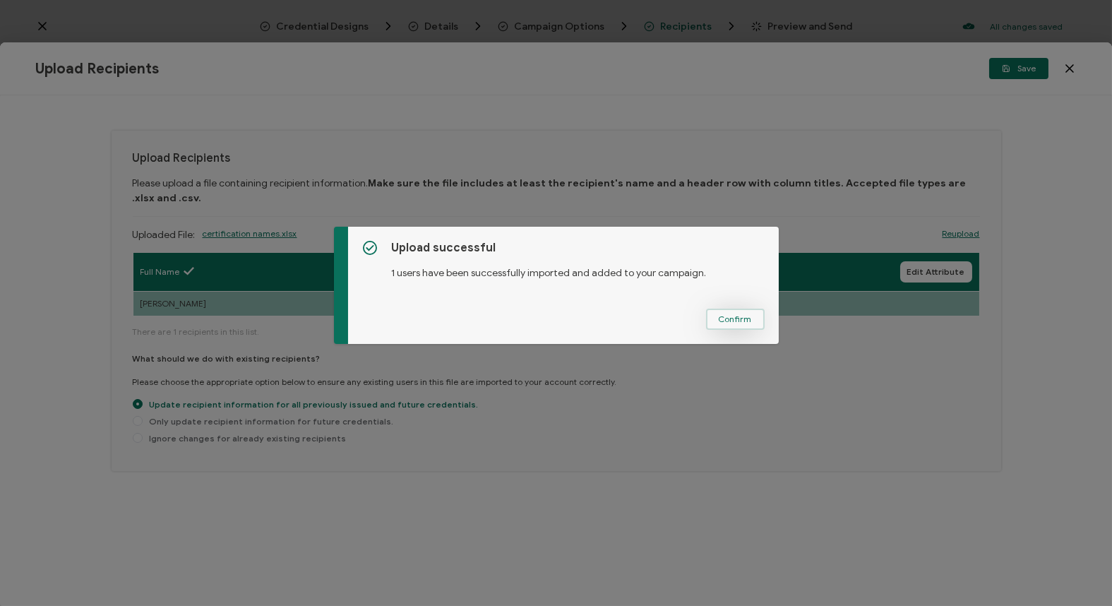
click at [729, 325] on button "Confirm" at bounding box center [735, 319] width 59 height 21
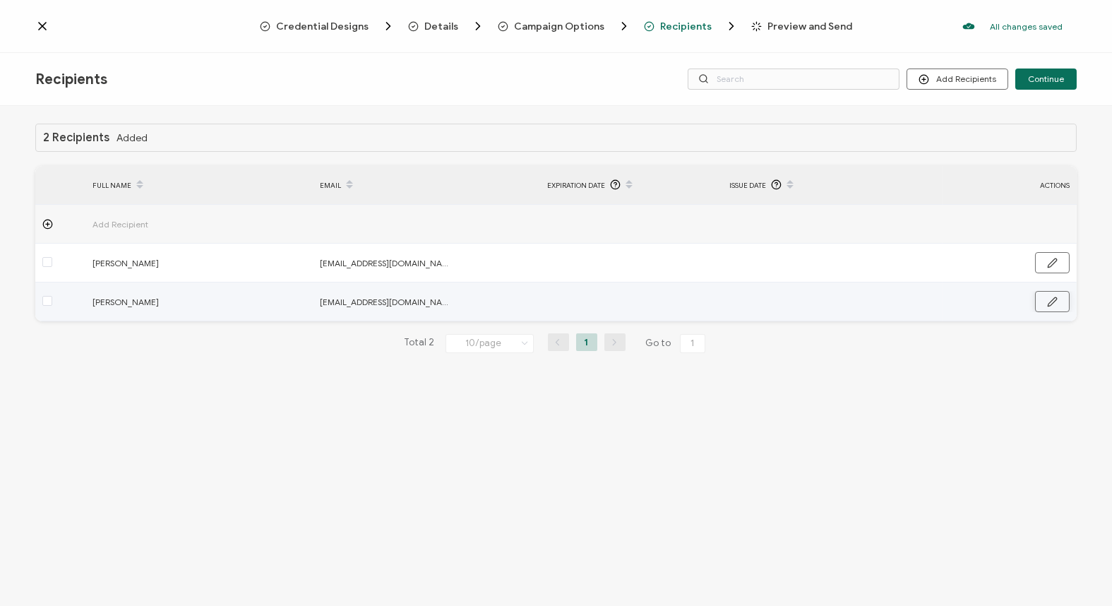
click at [1051, 305] on icon "button" at bounding box center [1052, 301] width 8 height 8
click at [987, 302] on button "Discard" at bounding box center [998, 302] width 56 height 21
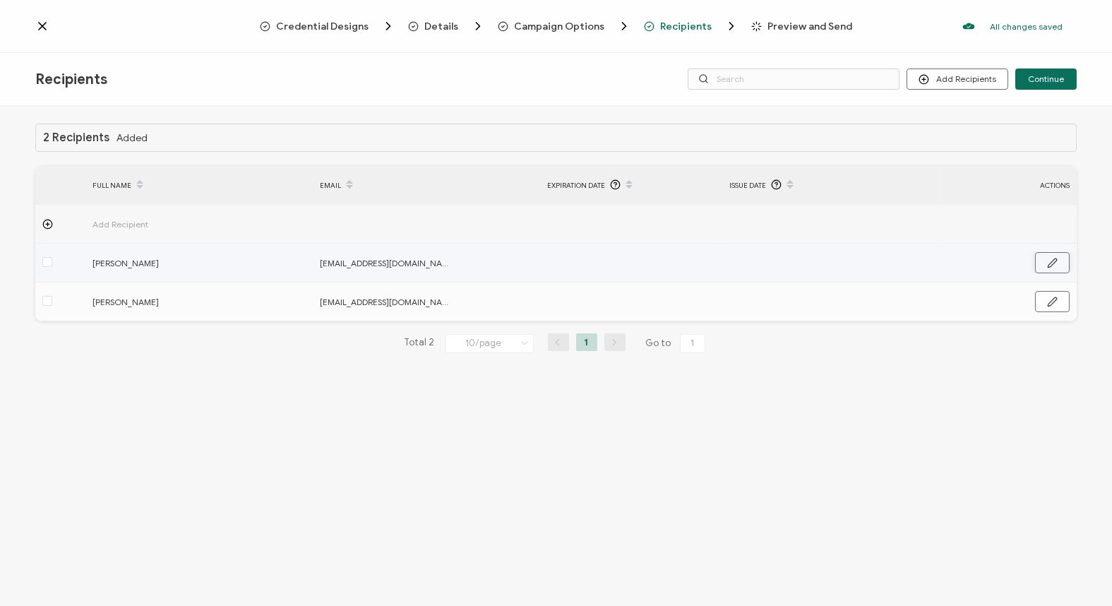
click at [1049, 264] on icon "button" at bounding box center [1052, 263] width 11 height 11
click at [987, 263] on button "Discard" at bounding box center [998, 263] width 56 height 21
click at [49, 261] on span at bounding box center [47, 262] width 10 height 10
click at [52, 257] on input "checkbox" at bounding box center [52, 257] width 0 height 0
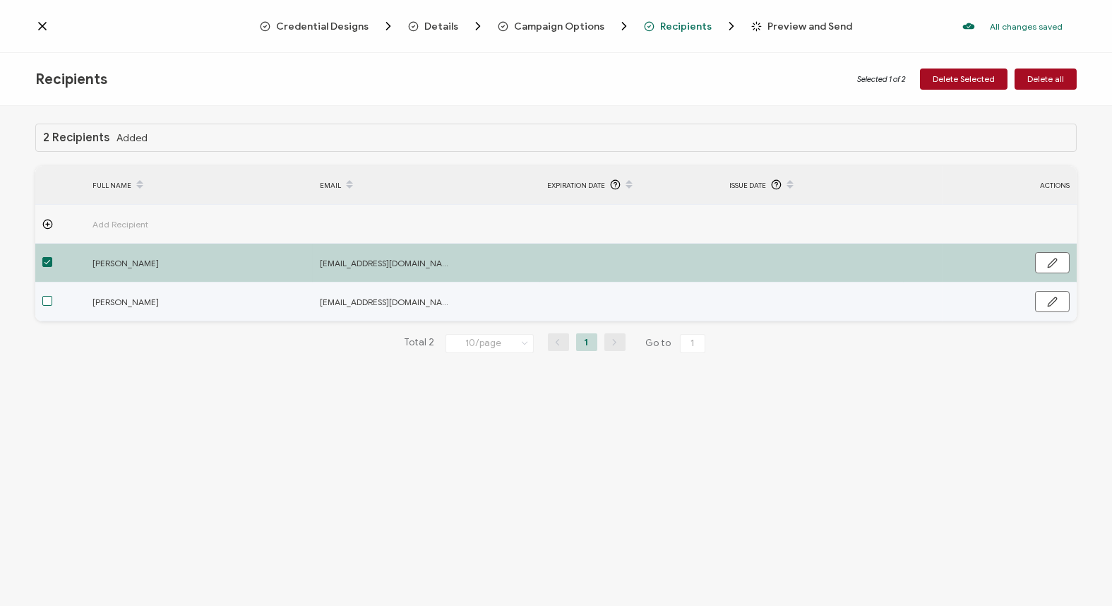
click at [49, 299] on span at bounding box center [47, 301] width 10 height 10
click at [52, 296] on input "checkbox" at bounding box center [52, 296] width 0 height 0
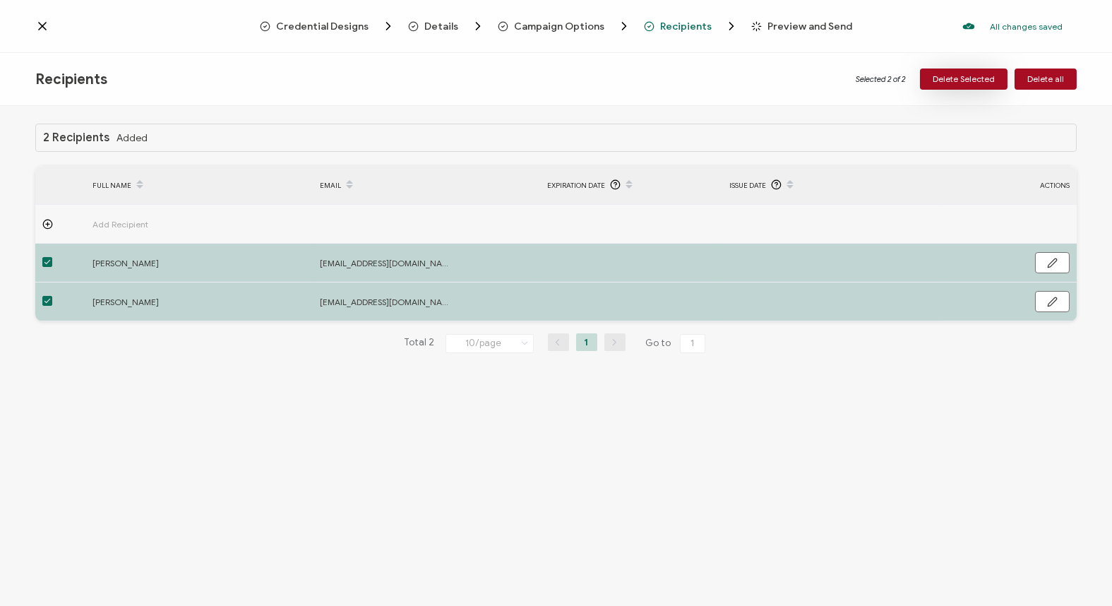
click at [966, 76] on span "Delete Selected" at bounding box center [964, 79] width 62 height 8
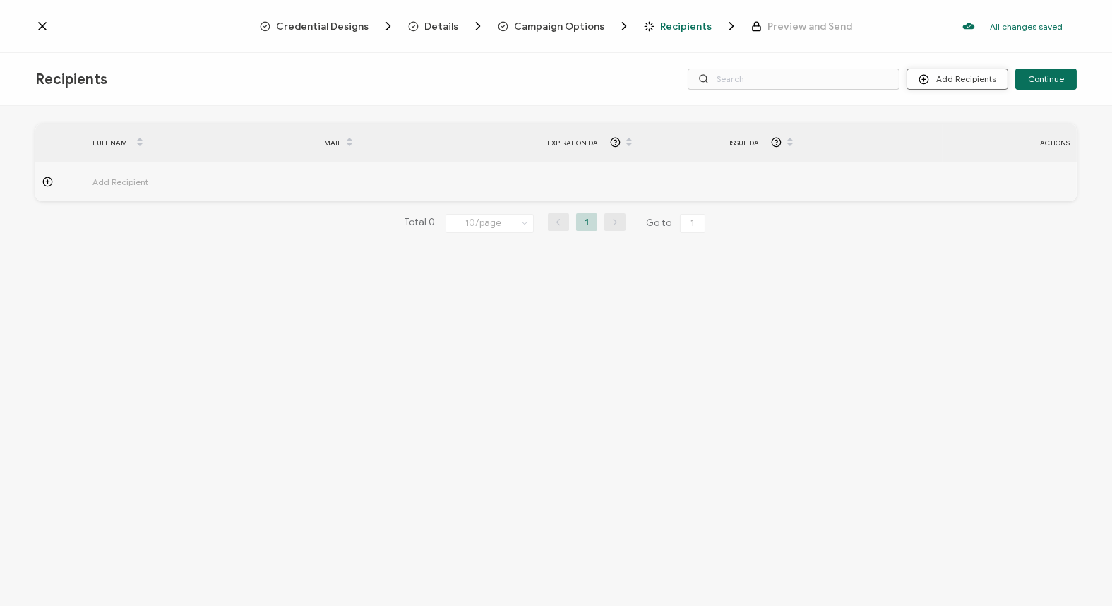
click at [924, 78] on icon at bounding box center [924, 80] width 0 height 4
click at [974, 113] on span "Upload Recipients" at bounding box center [976, 117] width 71 height 11
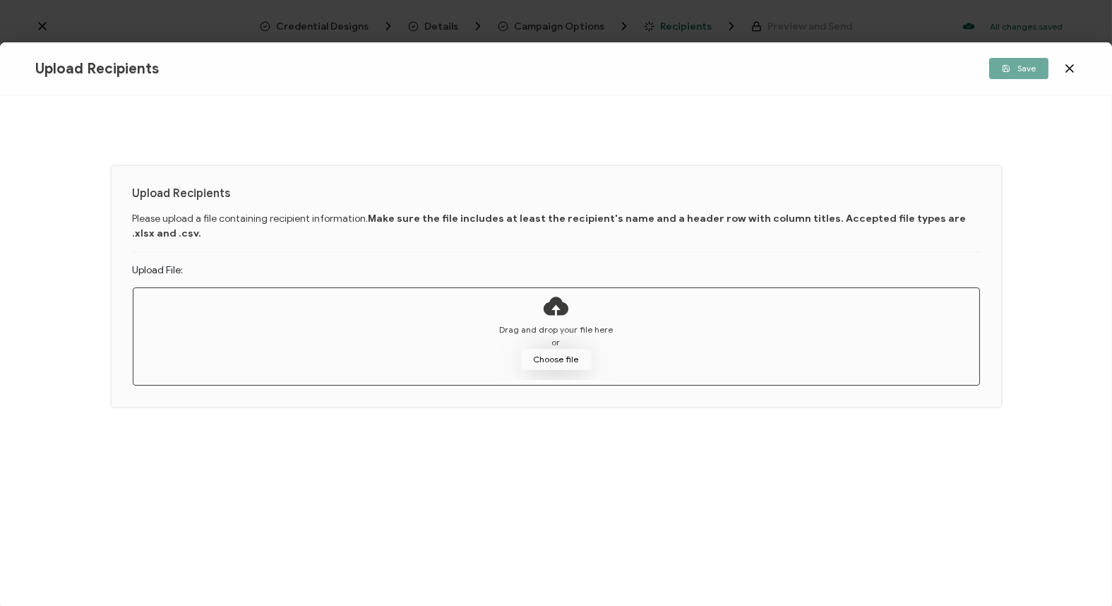
click at [563, 357] on button "Choose file" at bounding box center [556, 359] width 71 height 21
click at [566, 357] on button "Choose file" at bounding box center [556, 359] width 71 height 21
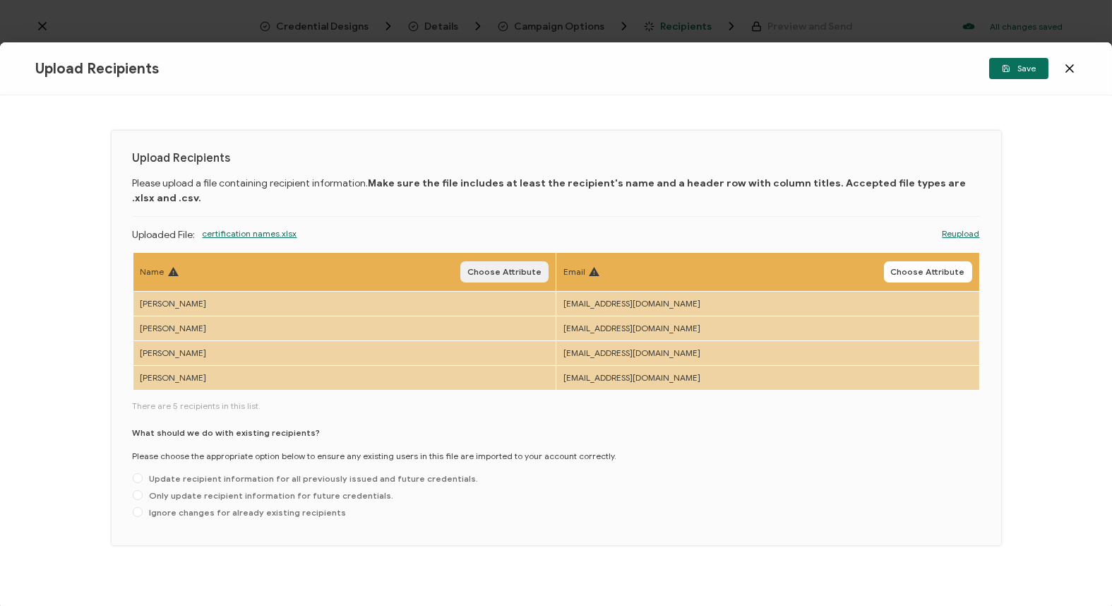
click at [491, 268] on span "Choose Attribute" at bounding box center [504, 272] width 74 height 8
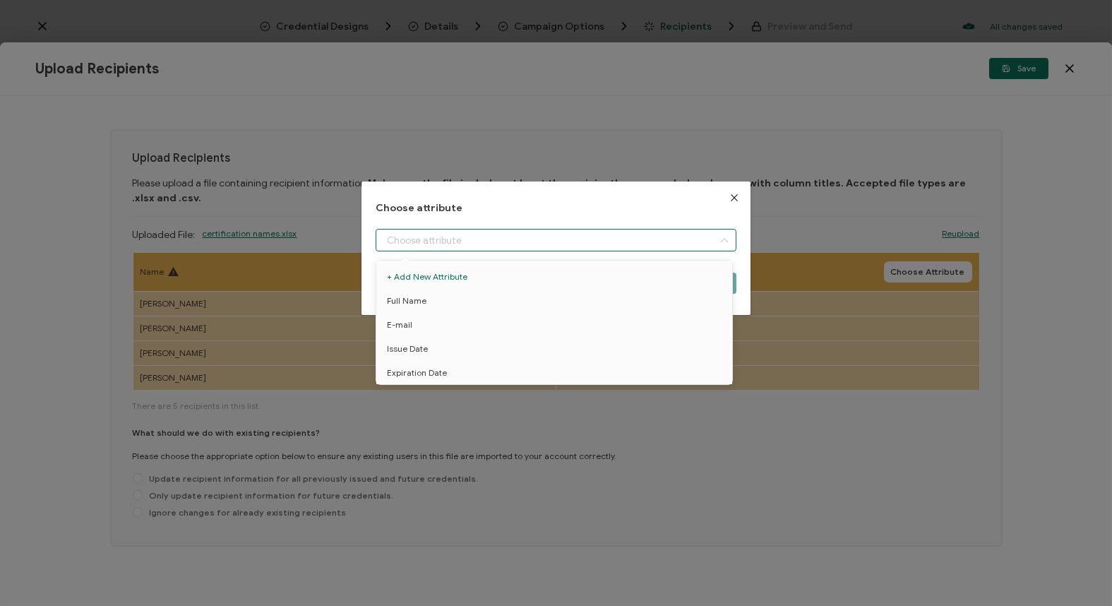
drag, startPoint x: 428, startPoint y: 237, endPoint x: 434, endPoint y: 254, distance: 18.8
click at [428, 236] on input "dialog" at bounding box center [556, 240] width 361 height 23
click at [422, 304] on span "Full Name" at bounding box center [407, 301] width 40 height 24
type input "Full Name"
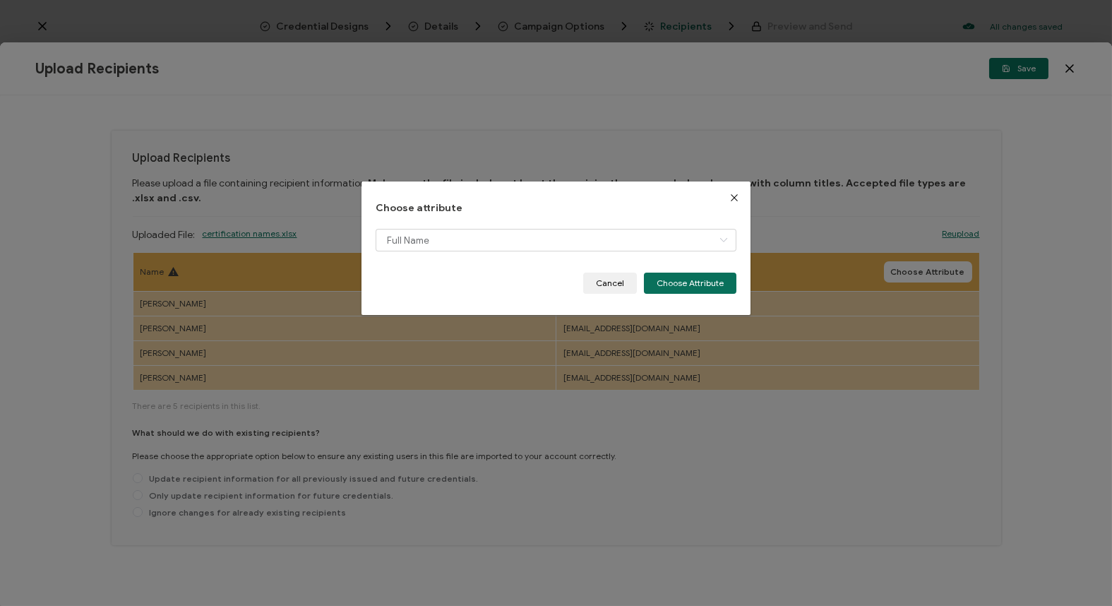
drag, startPoint x: 675, startPoint y: 280, endPoint x: 901, endPoint y: 290, distance: 226.2
click at [681, 280] on button "Choose Attribute" at bounding box center [690, 283] width 93 height 21
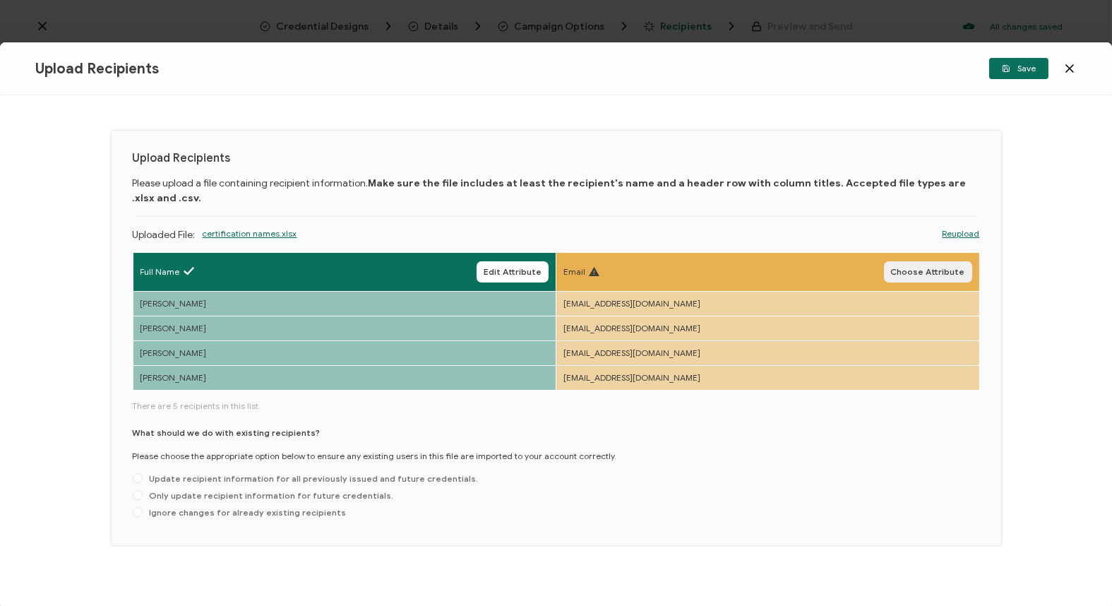
click at [936, 275] on span "Choose Attribute" at bounding box center [928, 272] width 74 height 8
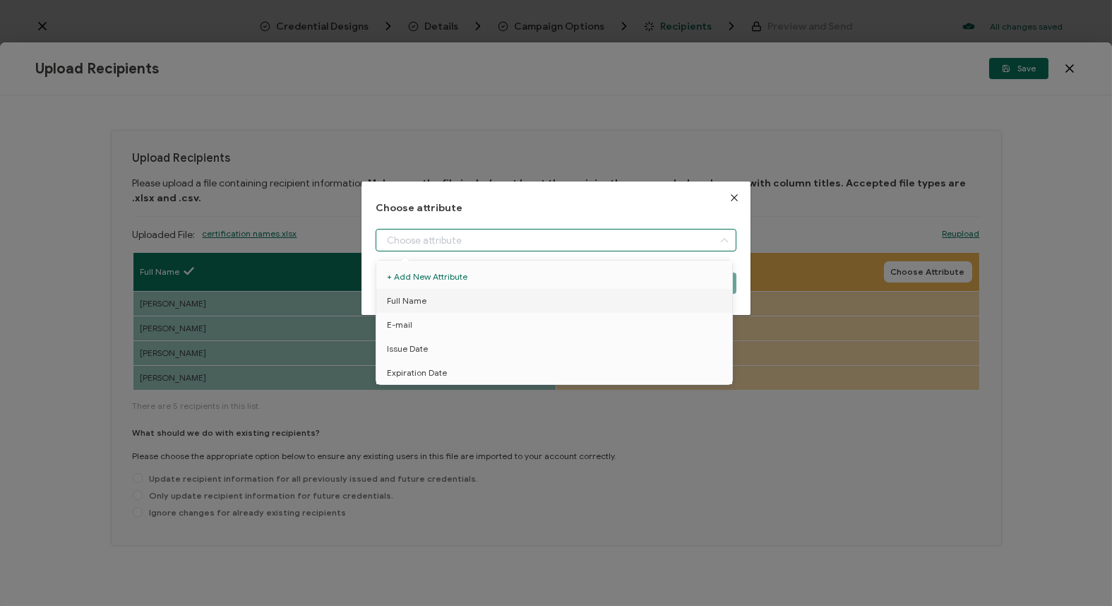
click at [669, 233] on input "dialog" at bounding box center [556, 240] width 361 height 23
click at [559, 322] on li "E-mail" at bounding box center [557, 325] width 368 height 24
type input "E-mail"
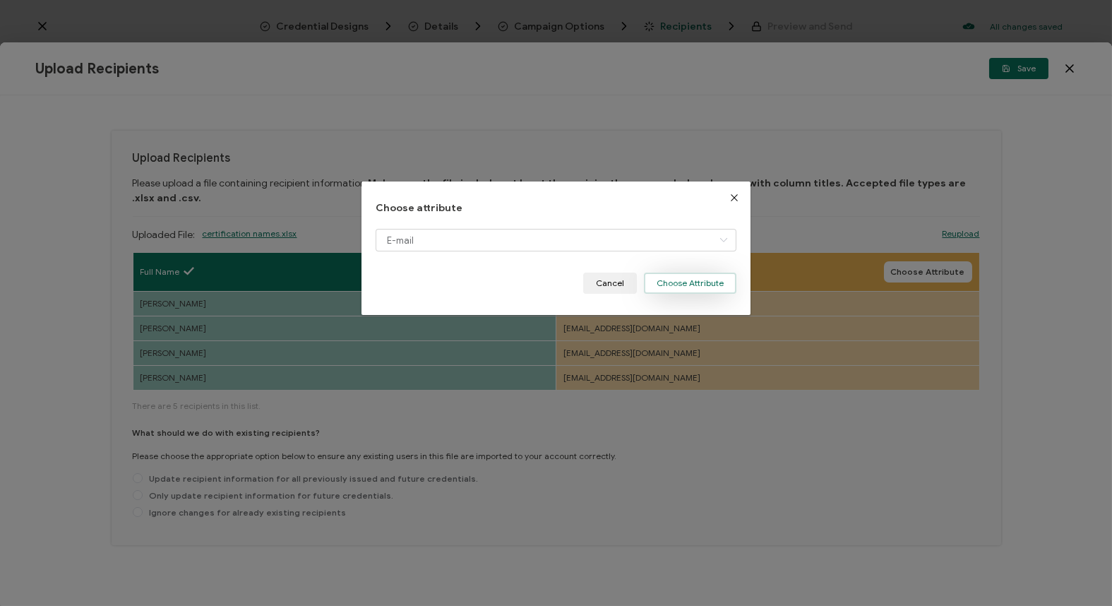
click at [697, 278] on button "Choose Attribute" at bounding box center [690, 283] width 93 height 21
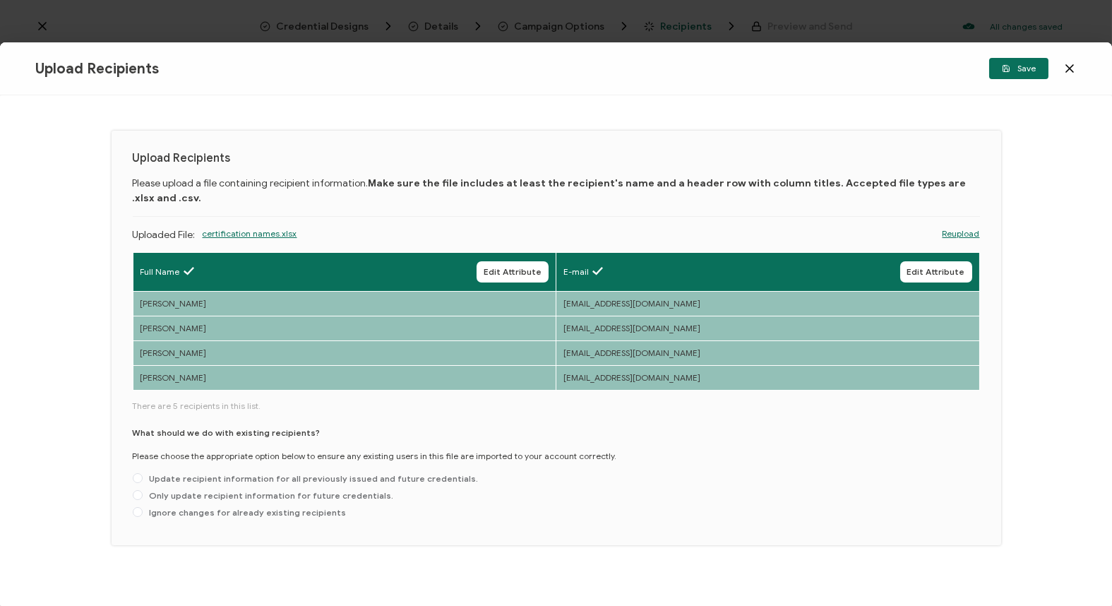
click at [218, 488] on div "What should we do with existing recipients? Please choose the appropriate optio…" at bounding box center [556, 475] width 847 height 97
click at [358, 490] on span "Only update recipient information for future credentials." at bounding box center [268, 495] width 251 height 11
click at [143, 490] on input "Only update recipient information for future credentials." at bounding box center [138, 495] width 10 height 11
radio input "true"
click at [1027, 66] on span "Save" at bounding box center [1019, 68] width 34 height 8
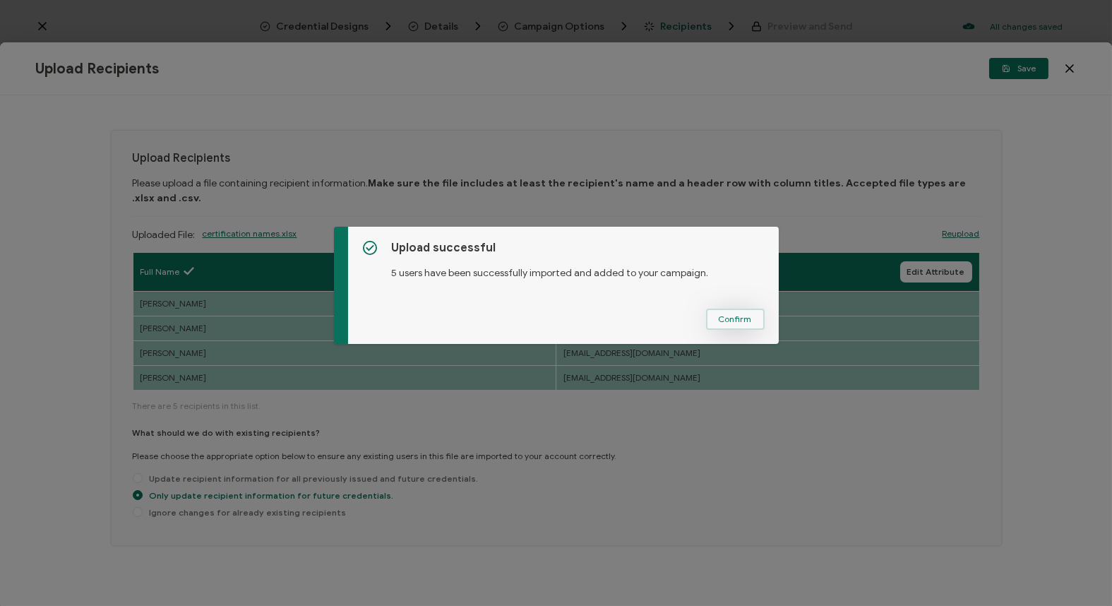
click at [724, 323] on span "Confirm" at bounding box center [735, 319] width 33 height 8
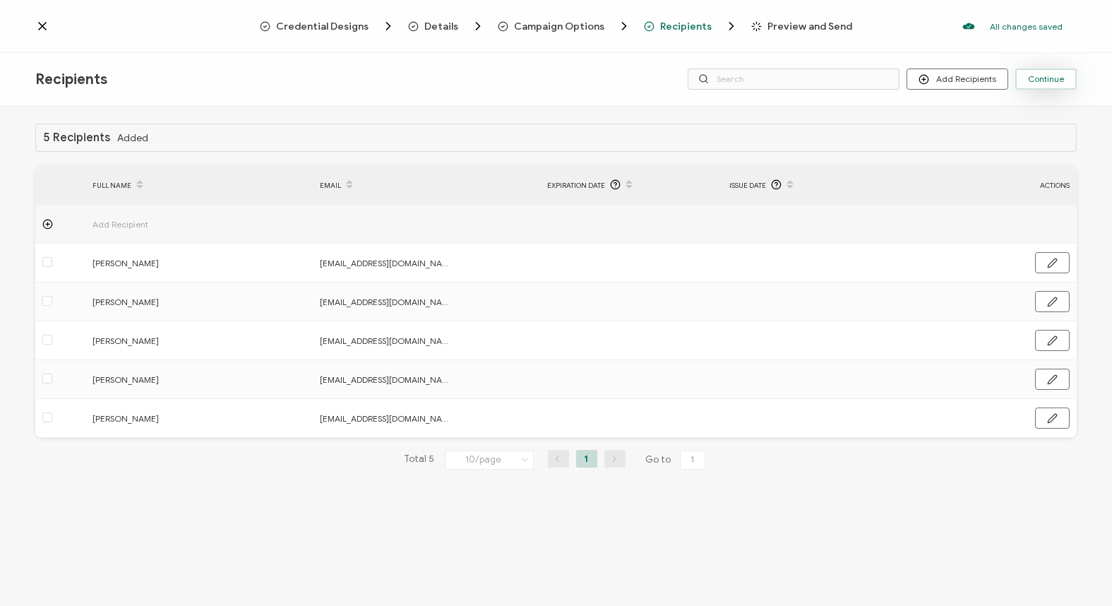
click at [1047, 75] on span "Continue" at bounding box center [1046, 79] width 36 height 8
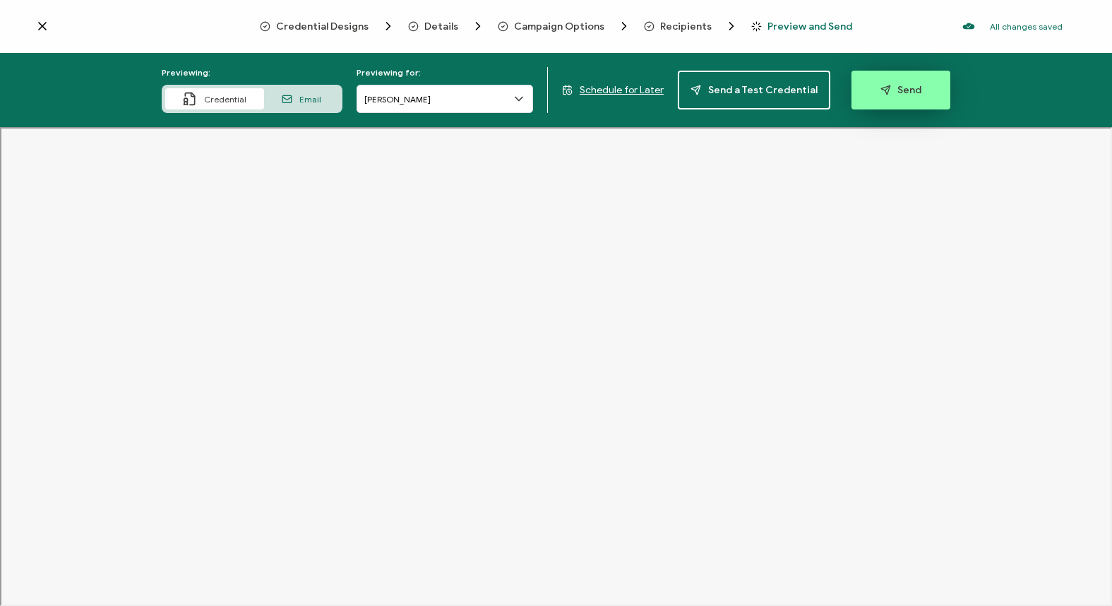
click at [864, 81] on button "Send" at bounding box center [901, 90] width 99 height 39
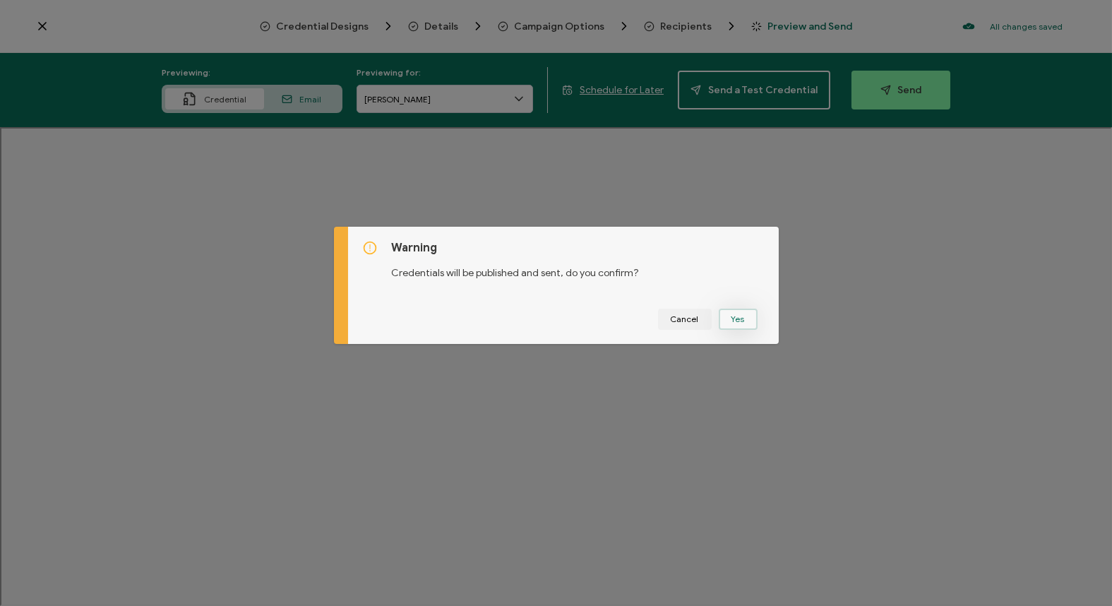
click at [742, 318] on button "Yes" at bounding box center [738, 319] width 39 height 21
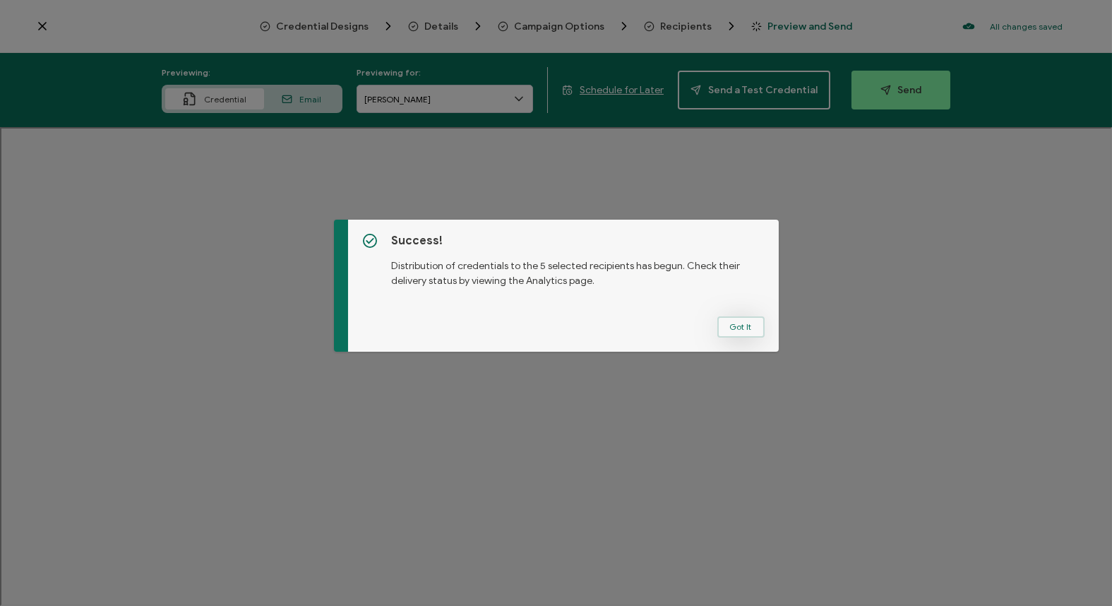
click at [742, 326] on button "Got It" at bounding box center [740, 326] width 47 height 21
